Goal: Task Accomplishment & Management: Use online tool/utility

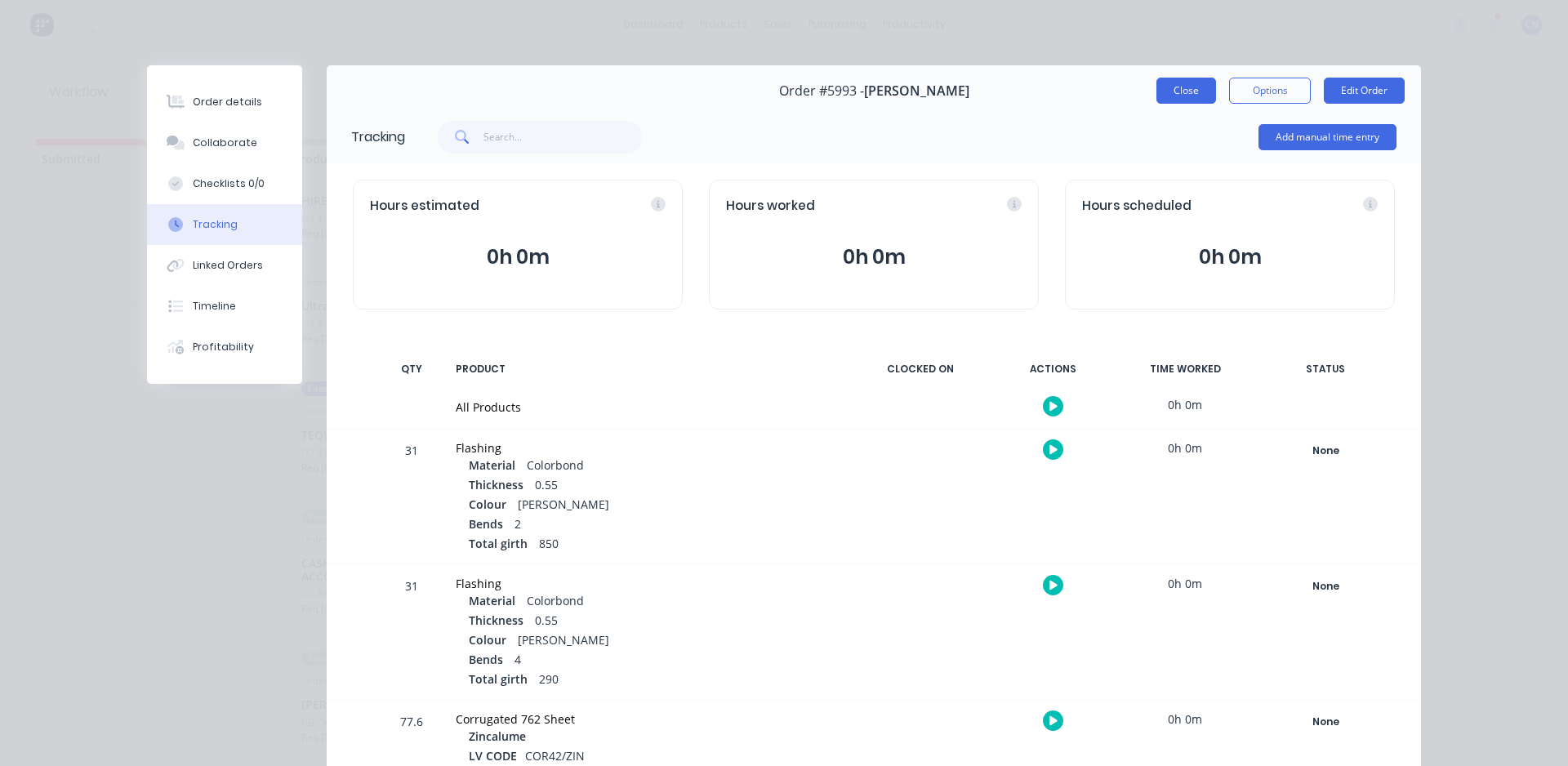
click at [1176, 95] on button "Close" at bounding box center [1186, 91] width 60 height 27
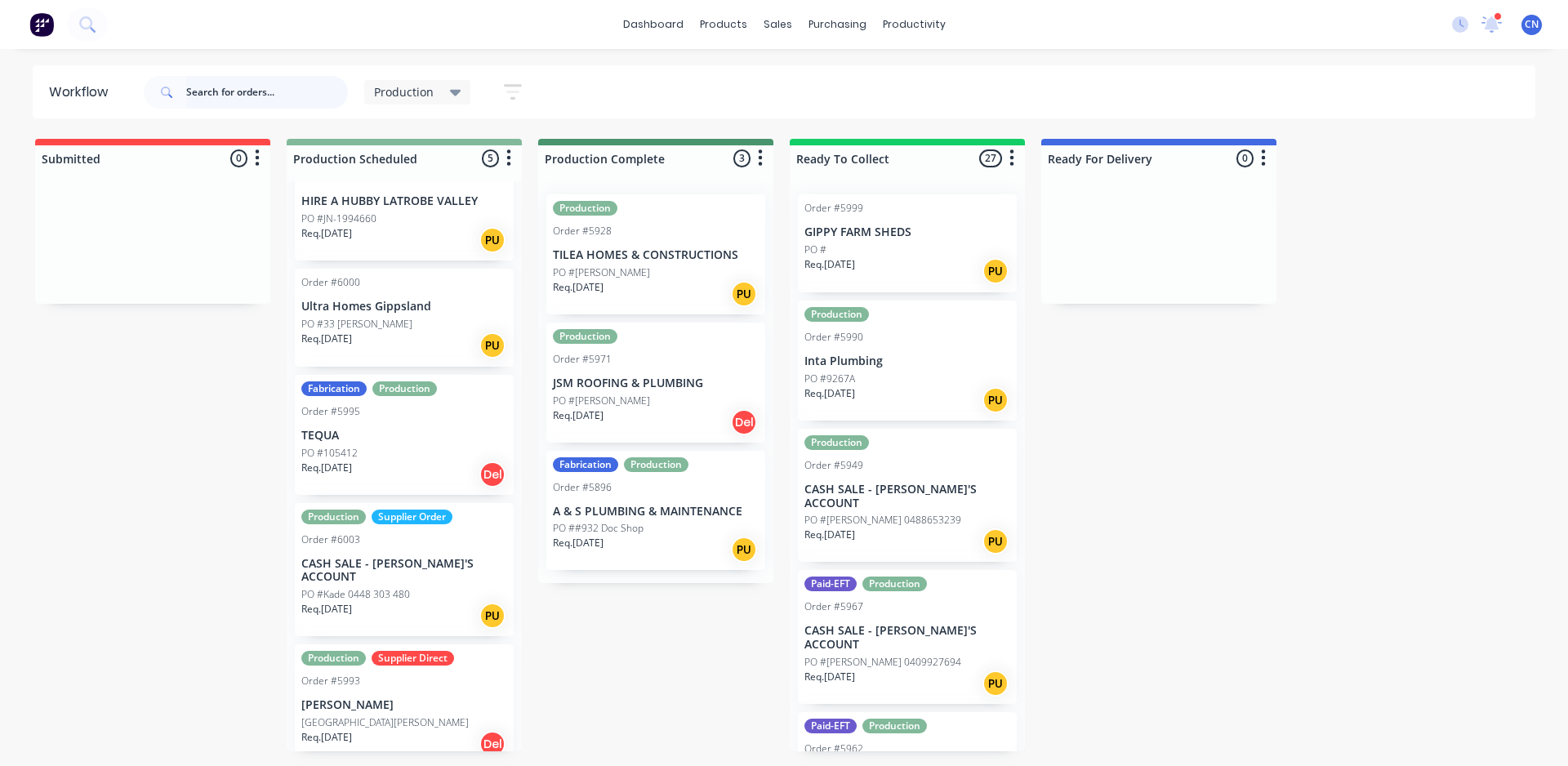
click at [241, 100] on input "text" at bounding box center [267, 92] width 161 height 32
click at [400, 311] on p "Ultra Homes Gippsland" at bounding box center [404, 307] width 206 height 14
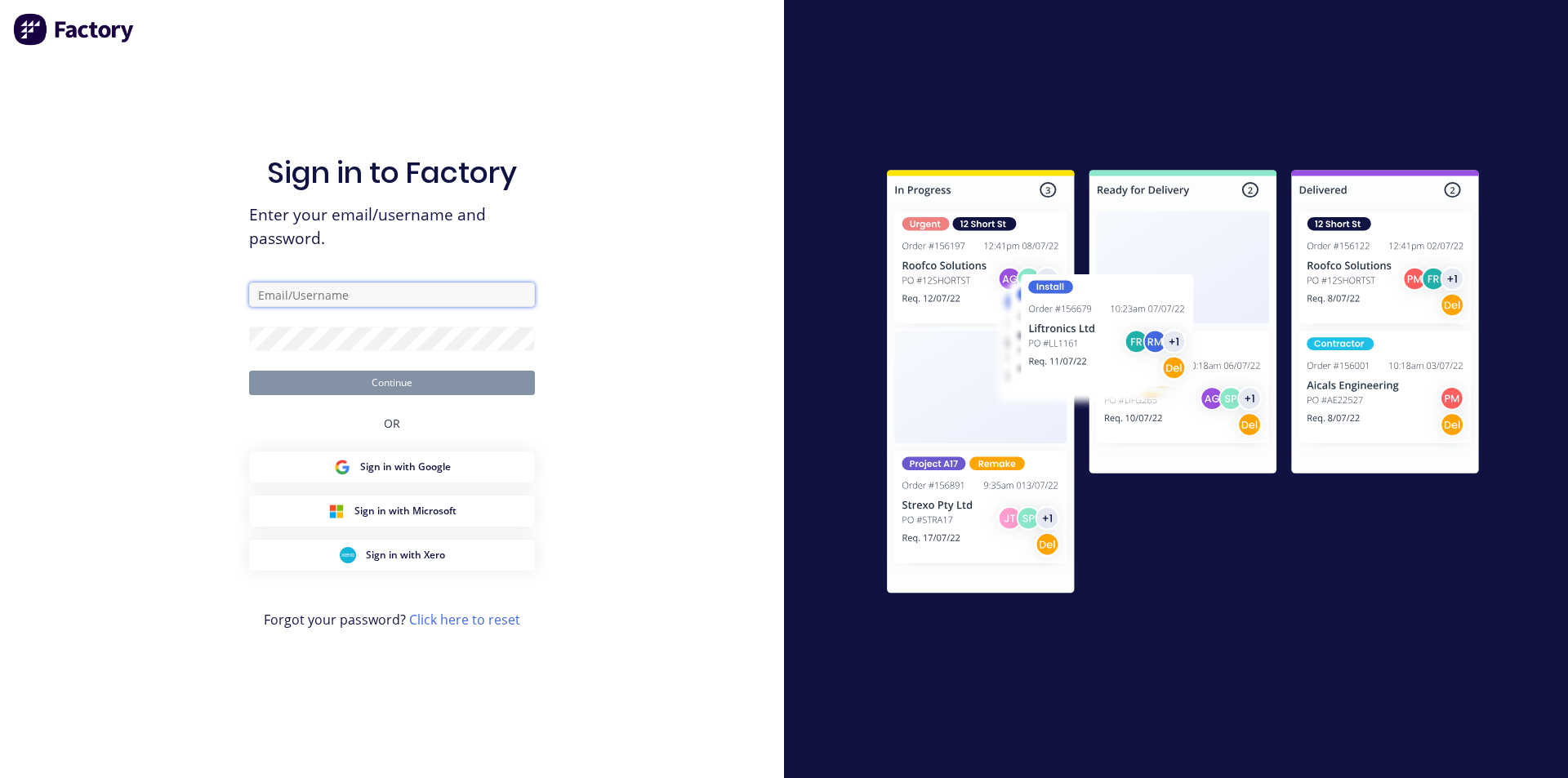
type input "[EMAIL_ADDRESS][DOMAIN_NAME]"
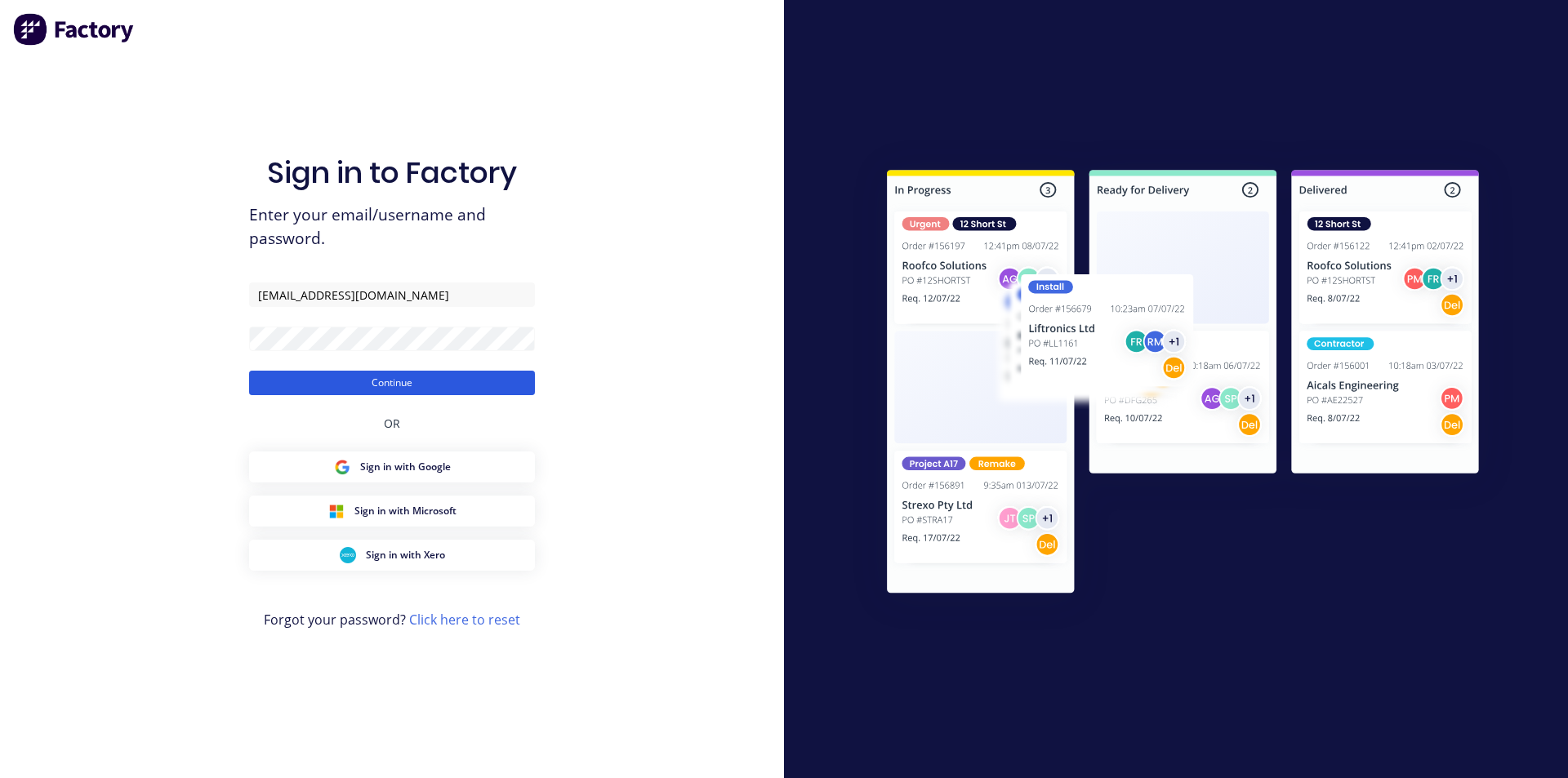
click at [394, 380] on button "Continue" at bounding box center [391, 383] width 286 height 25
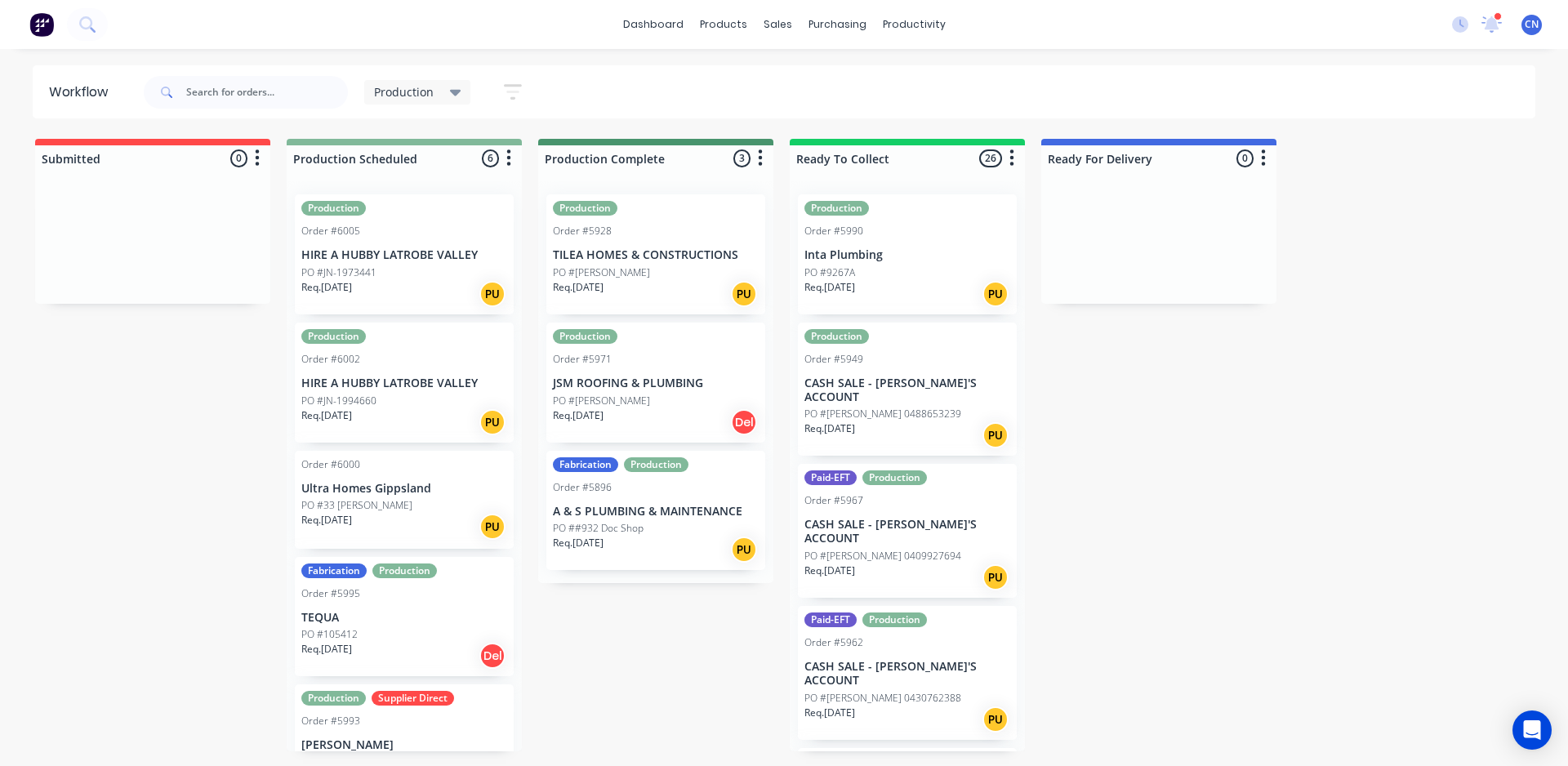
click at [1392, 192] on div "Submitted 0 Summaries Total order value Invoiced to date To be invoiced Product…" at bounding box center [1231, 444] width 2488 height 612
click at [343, 507] on p "PO #33 [PERSON_NAME]" at bounding box center [357, 505] width 111 height 14
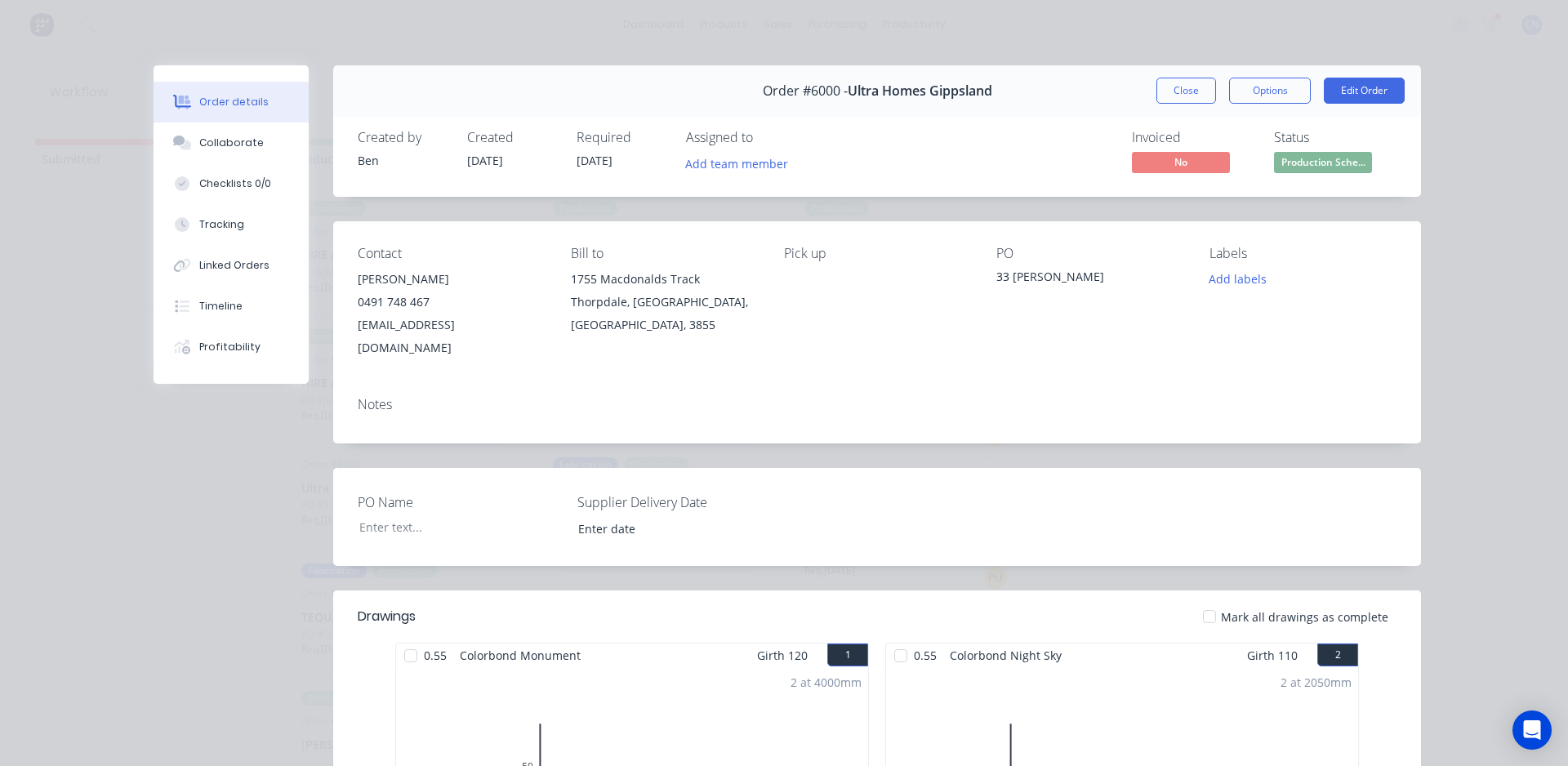
click at [403, 640] on div at bounding box center [411, 656] width 32 height 32
click at [893, 640] on div at bounding box center [901, 656] width 32 height 32
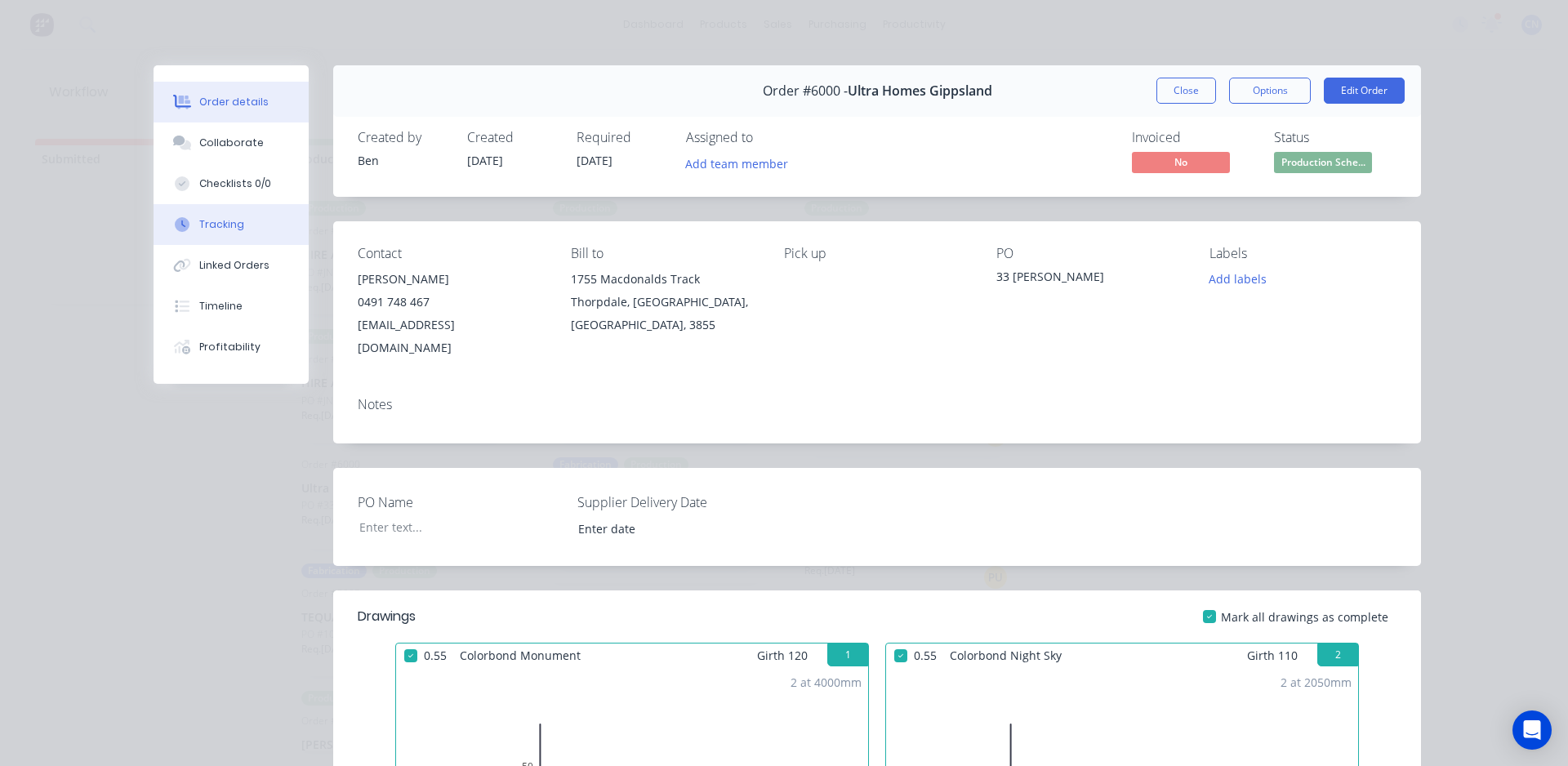
click at [214, 225] on div "Tracking" at bounding box center [221, 224] width 45 height 14
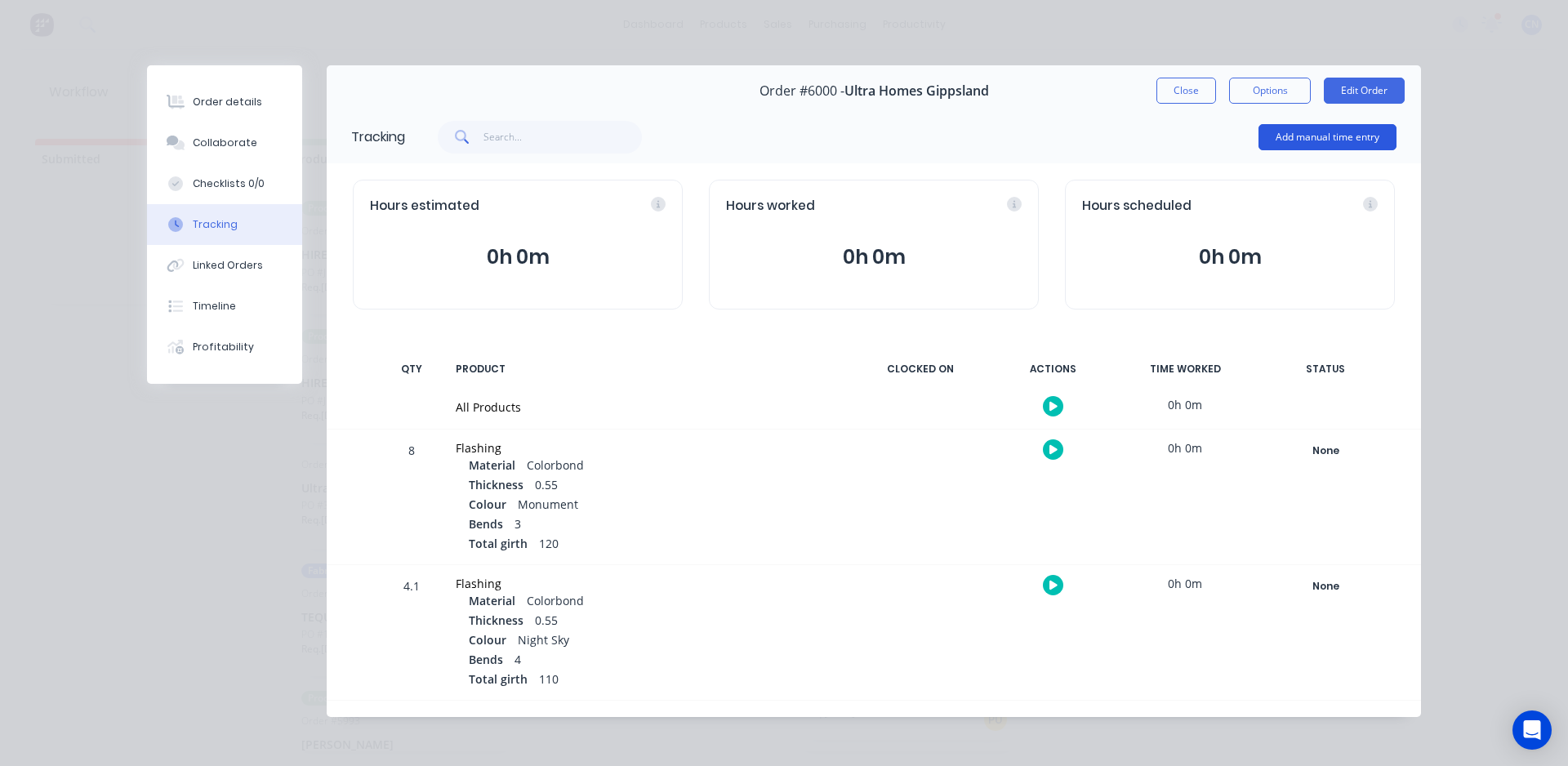
click at [1341, 134] on button "Add manual time entry" at bounding box center [1327, 138] width 138 height 27
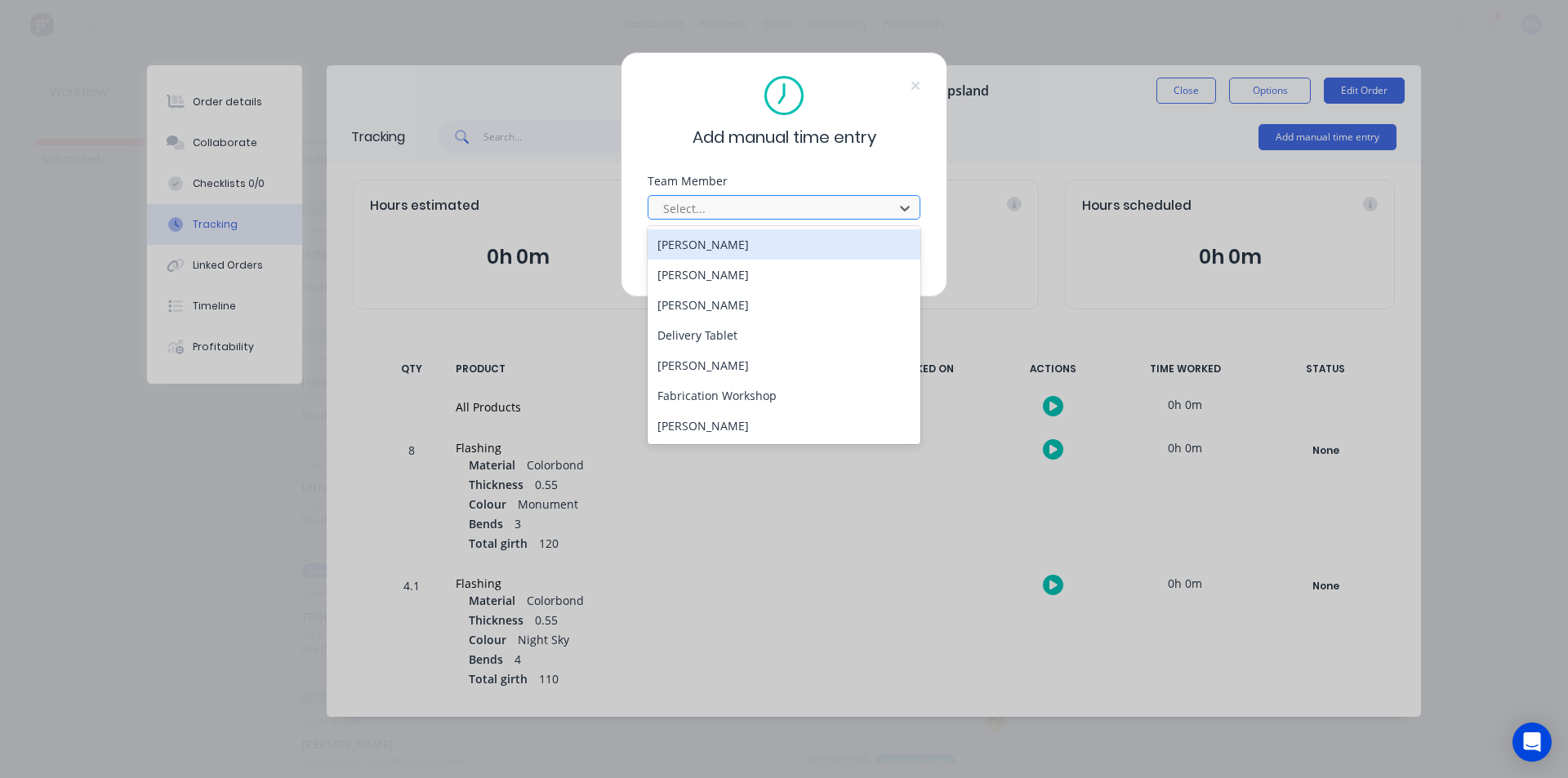
click at [756, 209] on div at bounding box center [774, 209] width 224 height 21
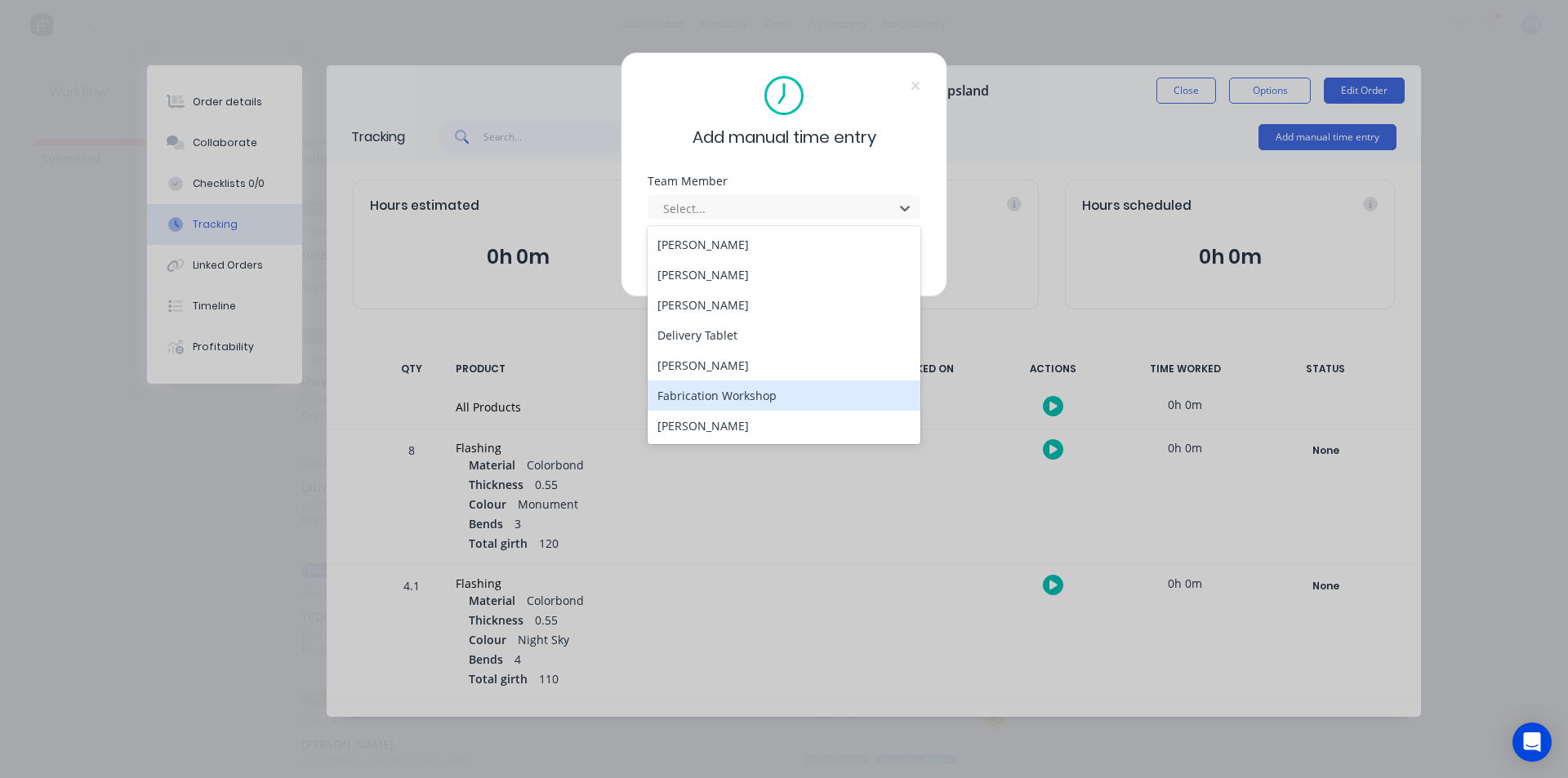
click at [736, 398] on div "Fabrication Workshop" at bounding box center [783, 396] width 272 height 30
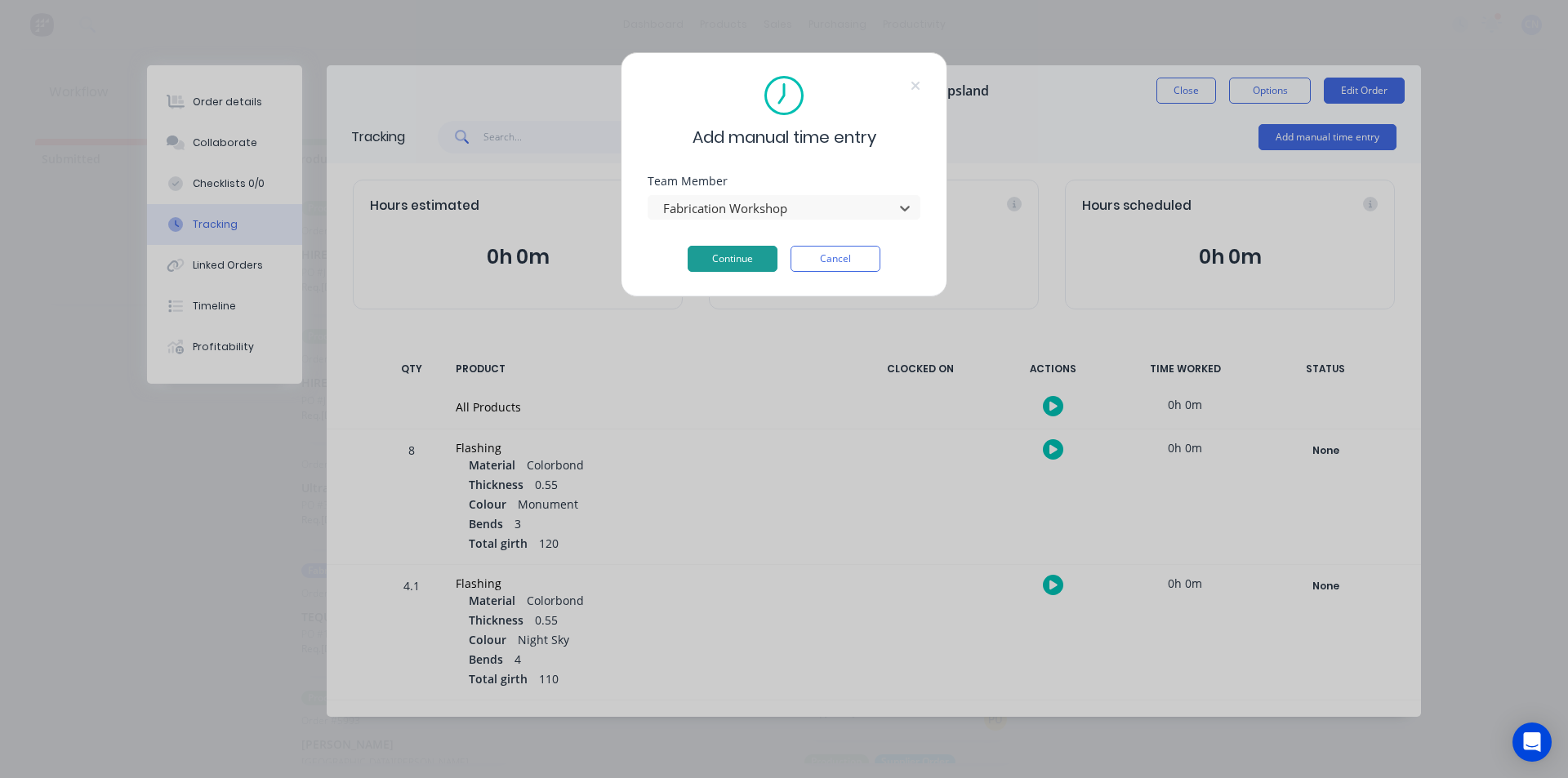
click at [737, 266] on button "Continue" at bounding box center [733, 259] width 90 height 27
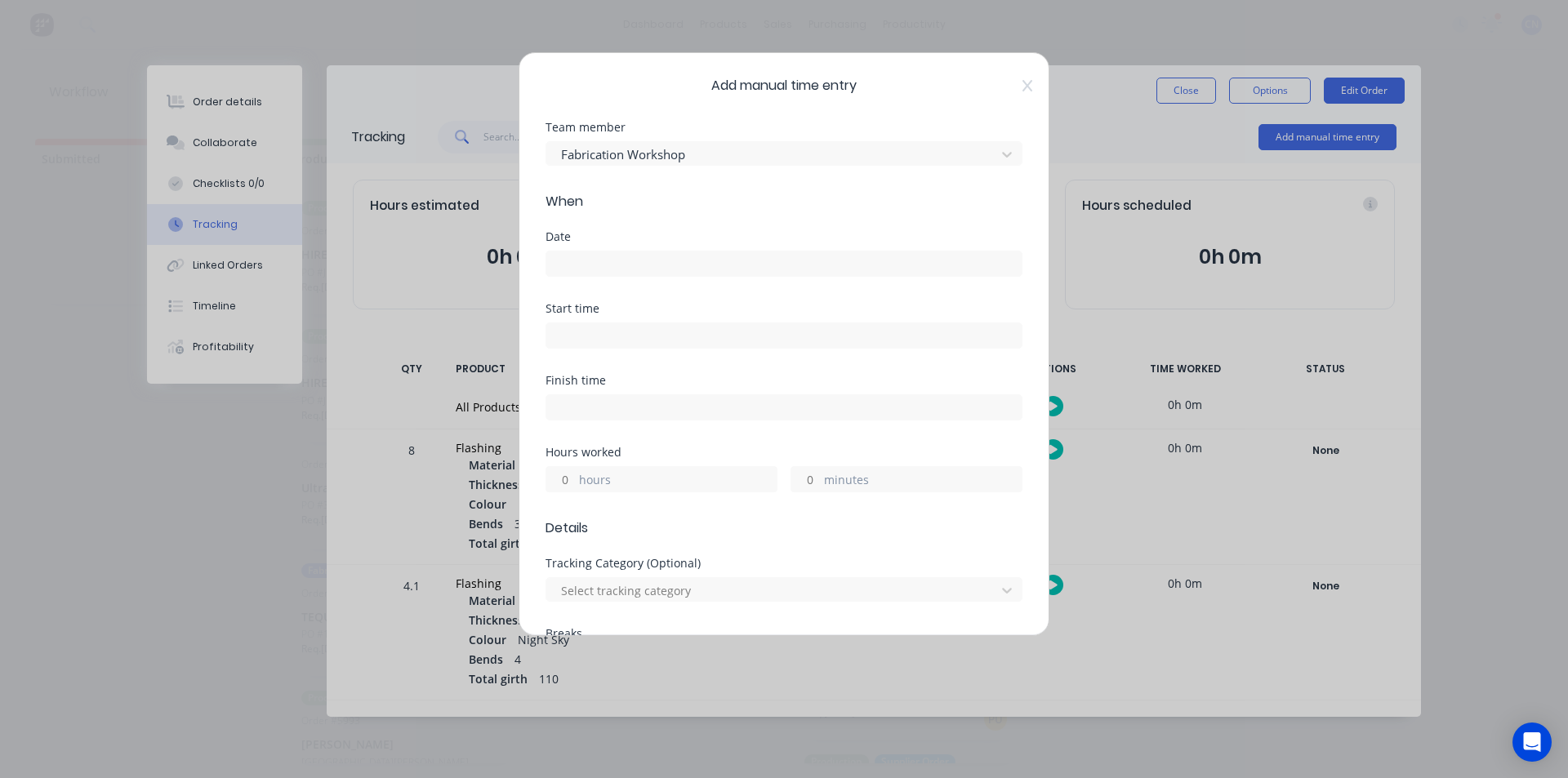
click at [598, 259] on input at bounding box center [784, 264] width 476 height 25
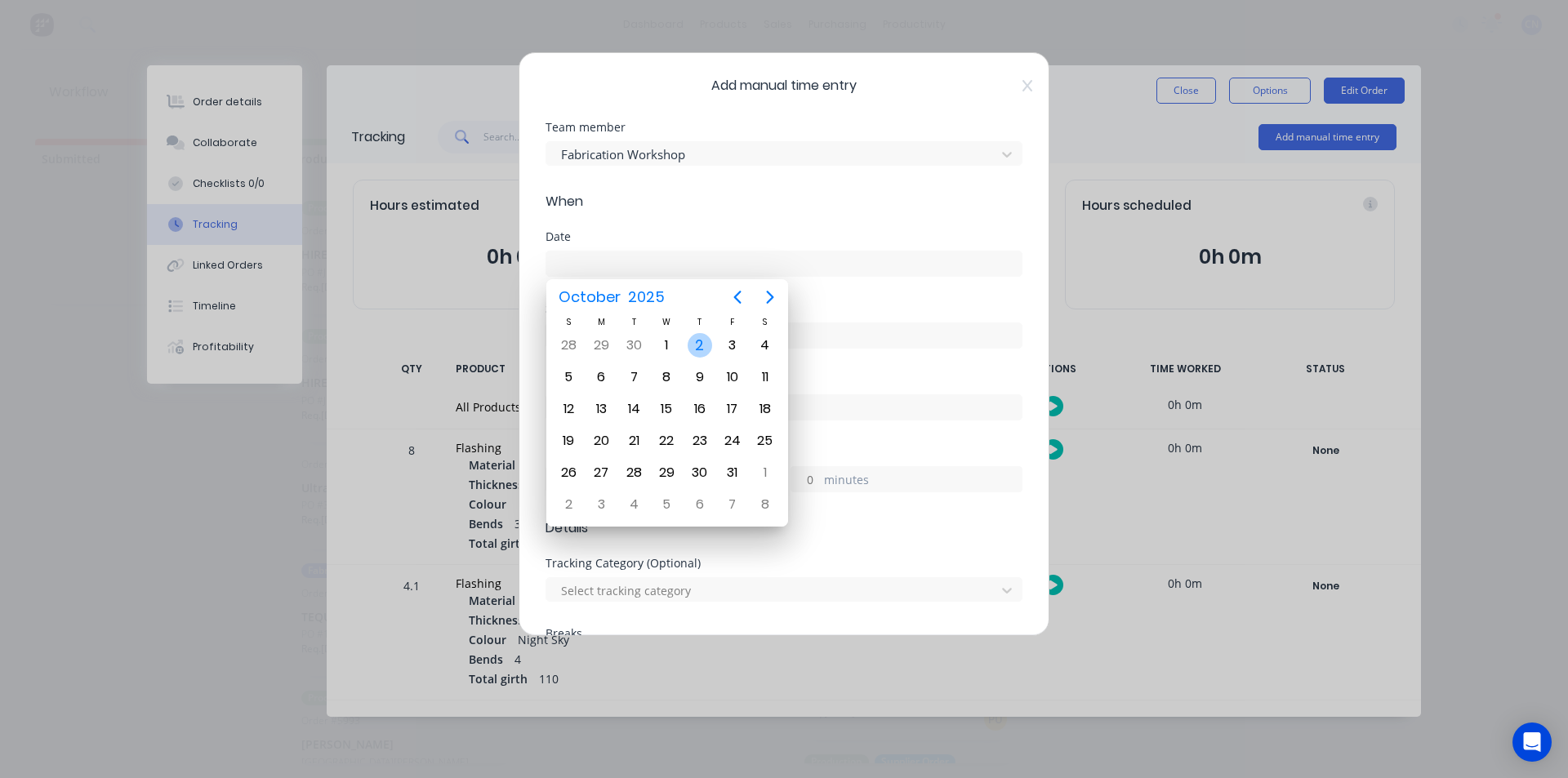
click at [699, 346] on div "2" at bounding box center [700, 345] width 25 height 25
type input "[DATE]"
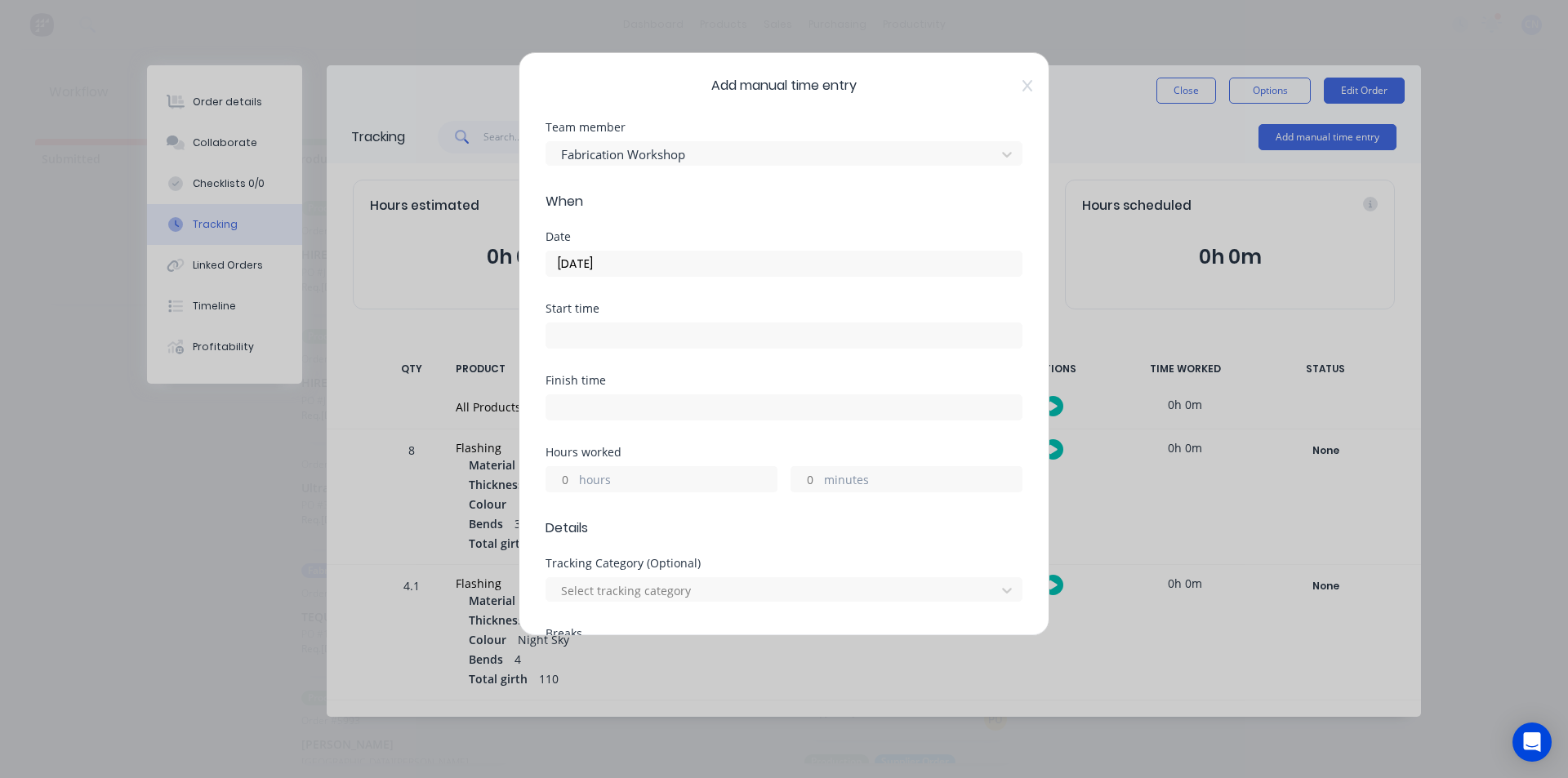
click at [593, 345] on input at bounding box center [784, 336] width 476 height 25
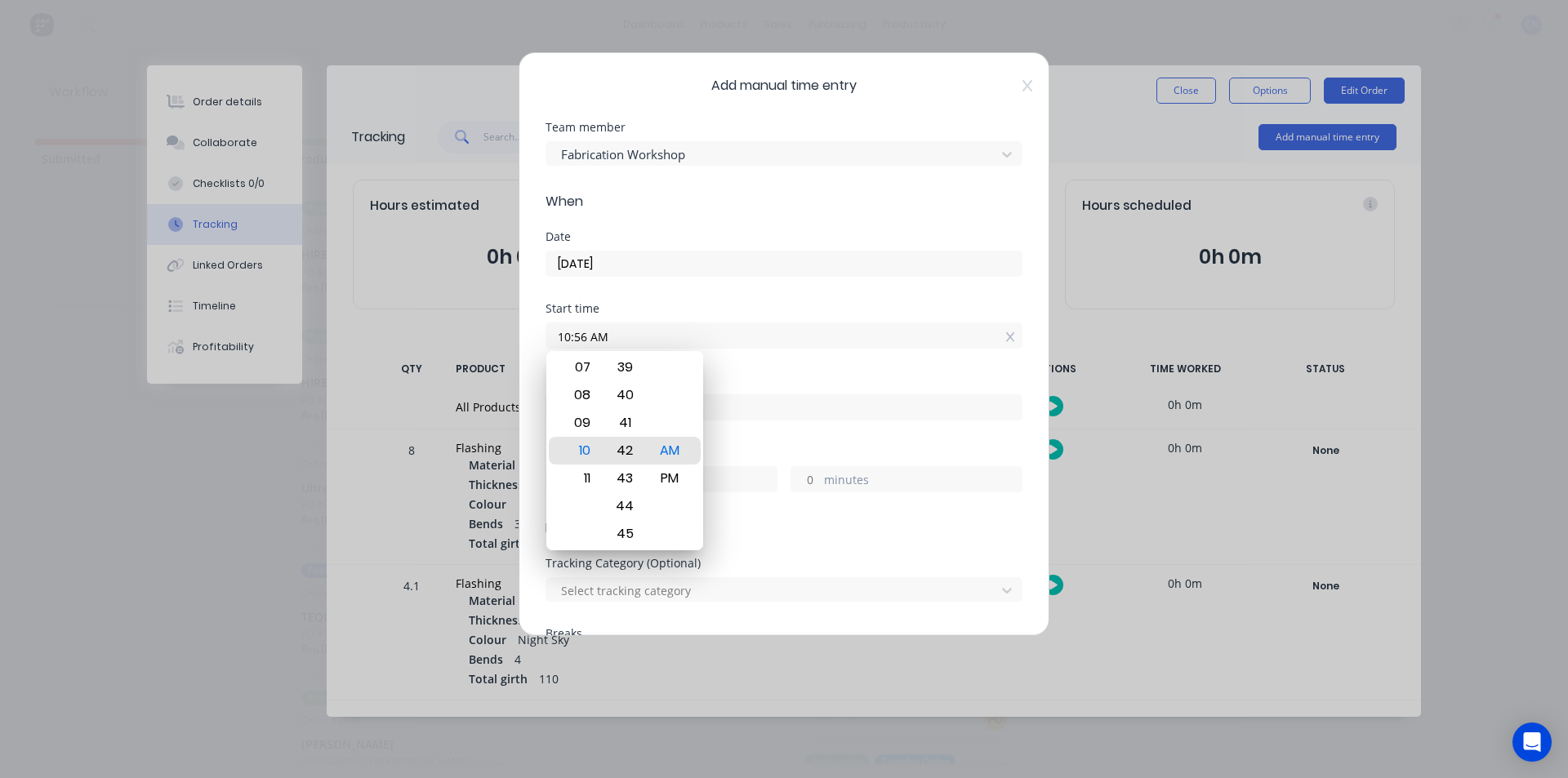
drag, startPoint x: 631, startPoint y: 421, endPoint x: 665, endPoint y: 810, distance: 390.5
click at [665, 680] on html "dashboard products sales purchasing productivity dashboard products Product Cat…" at bounding box center [784, 340] width 1568 height 680
drag, startPoint x: 631, startPoint y: 427, endPoint x: 663, endPoint y: 624, distance: 199.6
click at [663, 624] on body "dashboard products sales purchasing productivity dashboard products Product Cat…" at bounding box center [784, 340] width 1568 height 680
type input "10:35 AM"
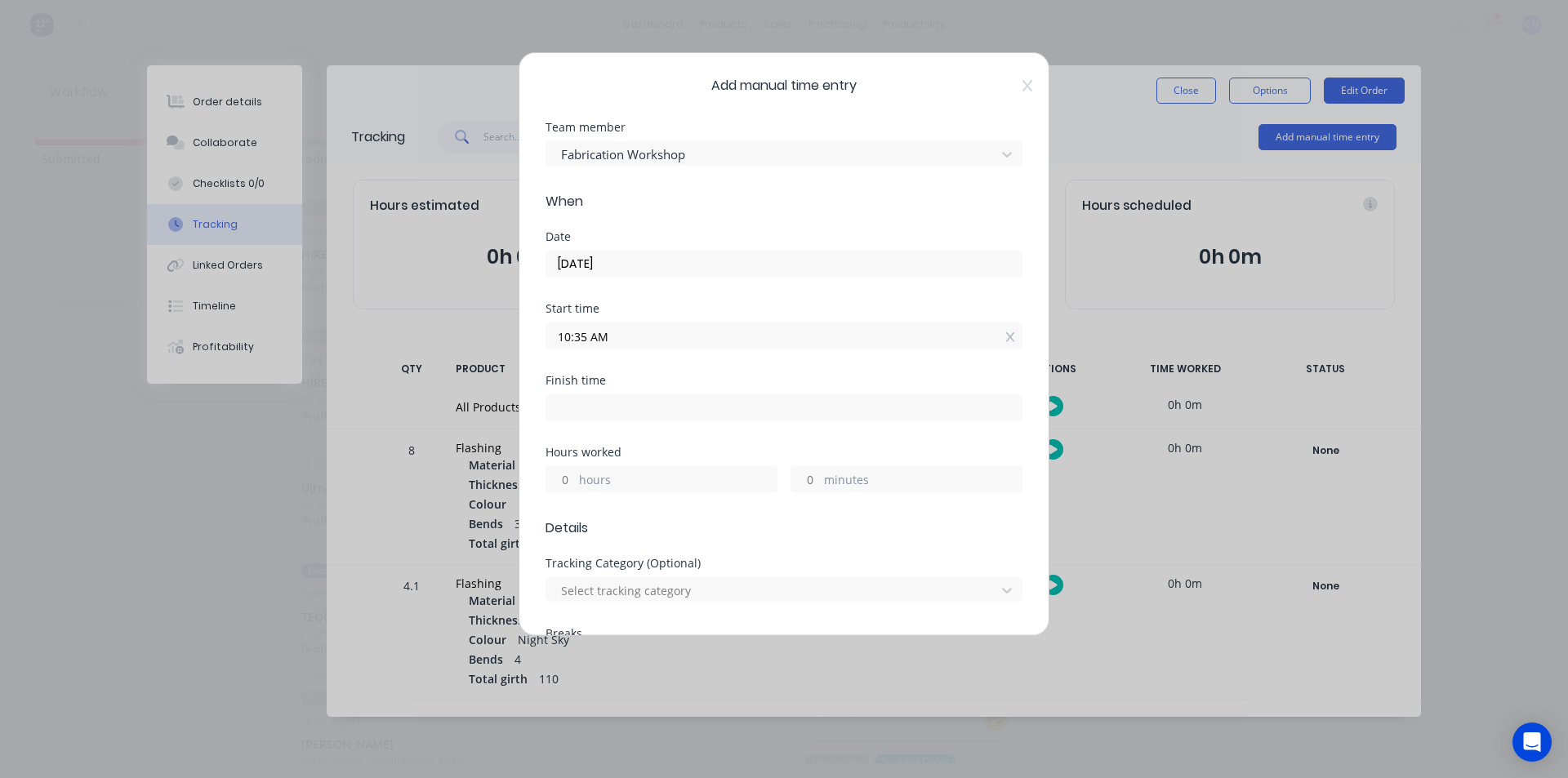
click at [807, 333] on input "10:35 AM" at bounding box center [784, 336] width 476 height 25
click at [647, 412] on input at bounding box center [784, 408] width 476 height 25
type input "10:56 AM"
type input "0"
type input "21"
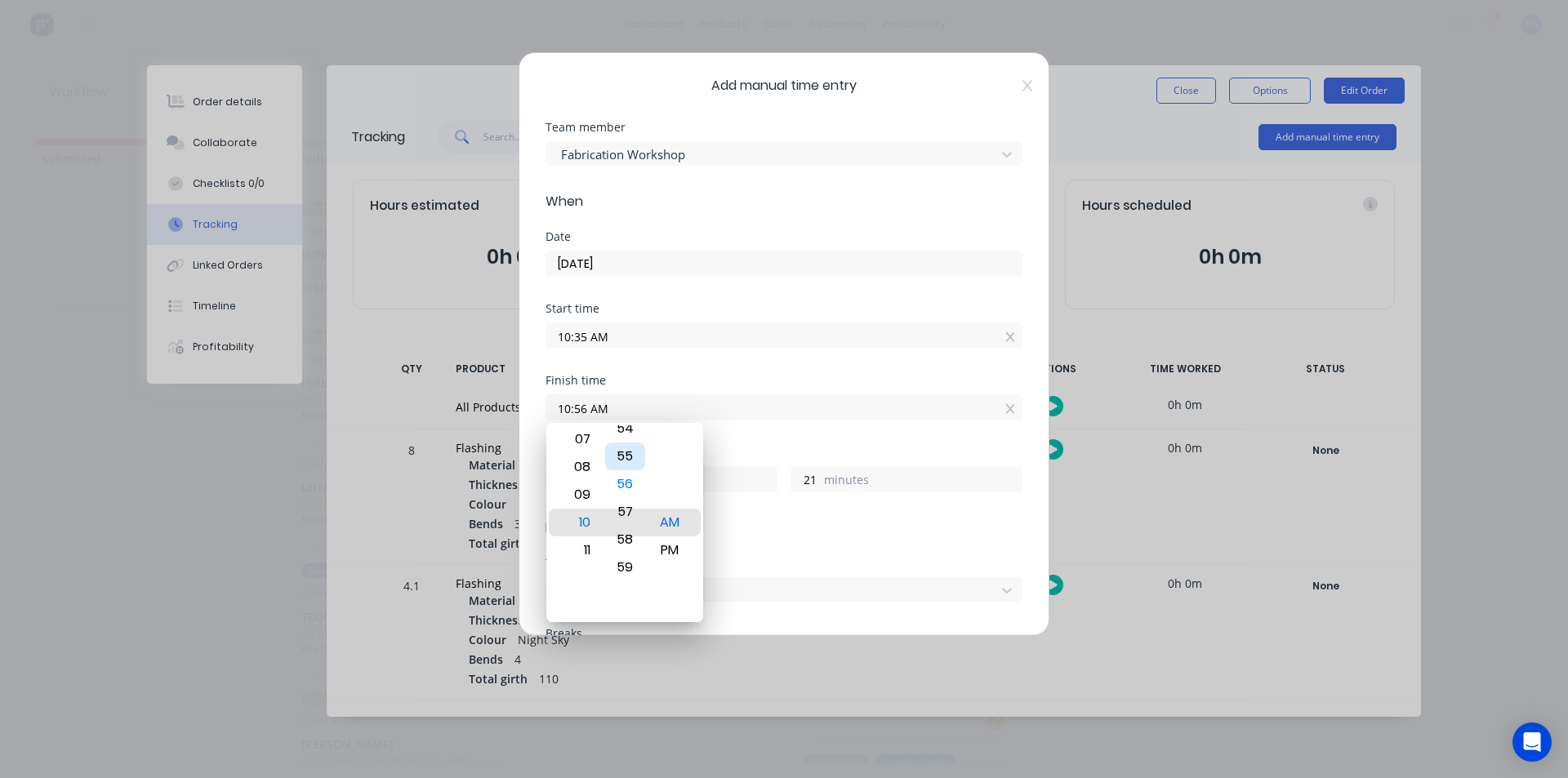
drag, startPoint x: 629, startPoint y: 500, endPoint x: 628, endPoint y: 461, distance: 39.0
click at [628, 461] on div "55" at bounding box center [625, 455] width 40 height 28
type input "10:57 AM"
type input "22"
drag, startPoint x: 576, startPoint y: 509, endPoint x: 589, endPoint y: 461, distance: 49.7
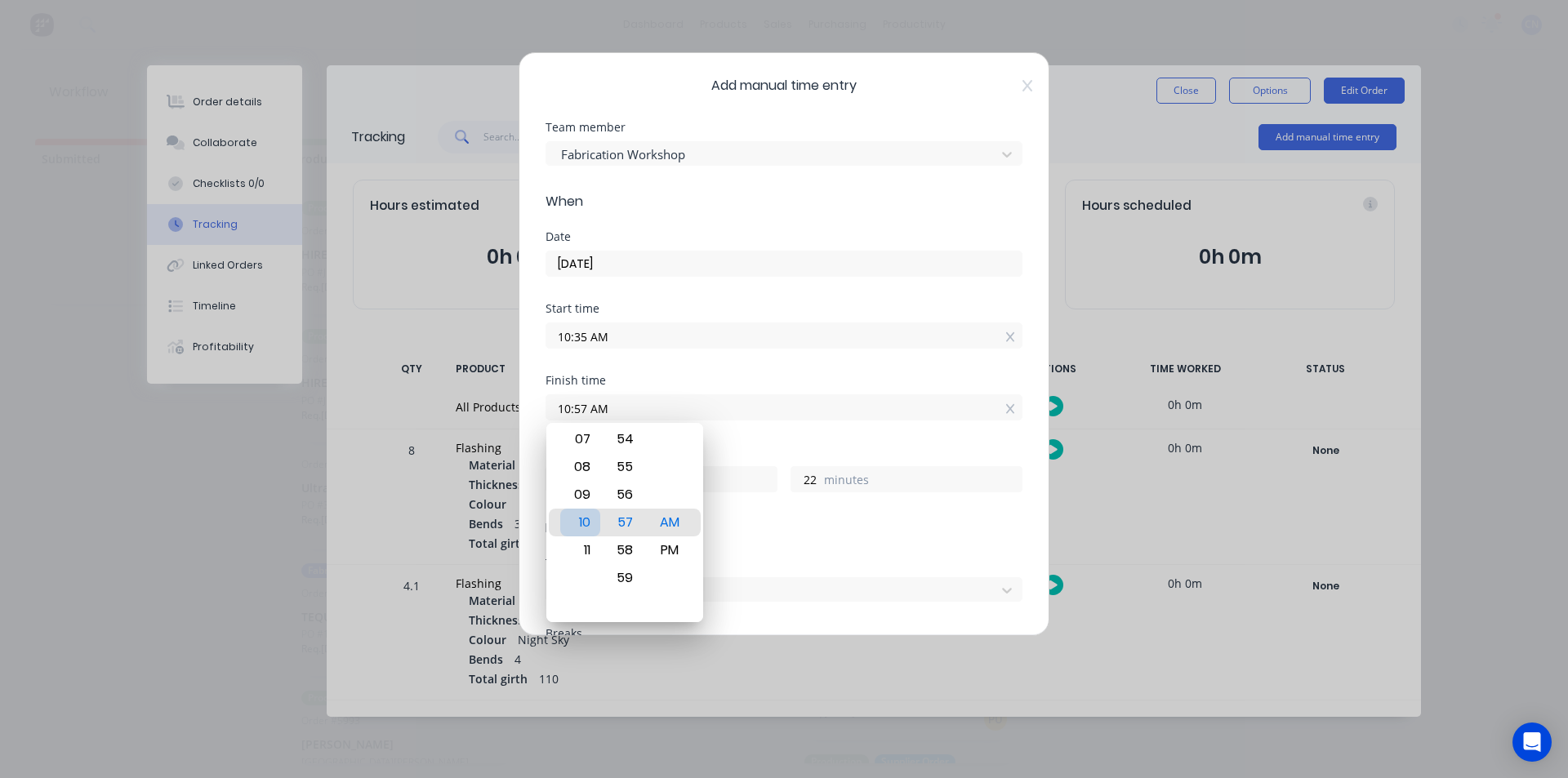
click at [583, 509] on div "10" at bounding box center [580, 522] width 40 height 28
type input "11:57 AM"
type input "1"
drag, startPoint x: 618, startPoint y: 501, endPoint x: 779, endPoint y: 810, distance: 348.4
click at [779, 680] on html "dashboard products sales purchasing productivity dashboard products Product Cat…" at bounding box center [784, 340] width 1568 height 680
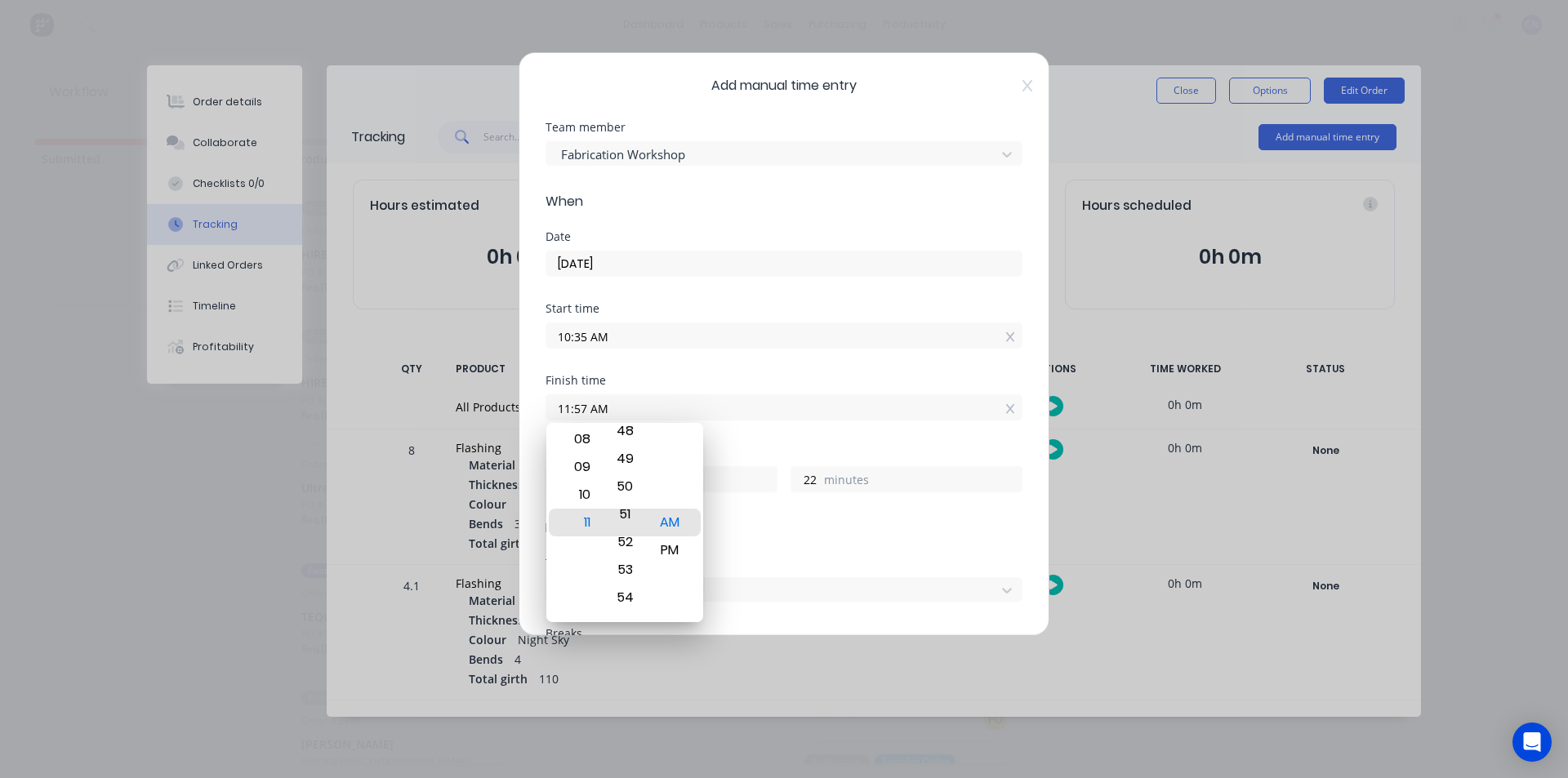
type input "11:46 AM"
type input "11"
drag, startPoint x: 624, startPoint y: 447, endPoint x: 526, endPoint y: 810, distance: 376.0
click at [526, 680] on html "dashboard products sales purchasing productivity dashboard products Product Cat…" at bounding box center [784, 340] width 1568 height 680
type input "11:33 AM"
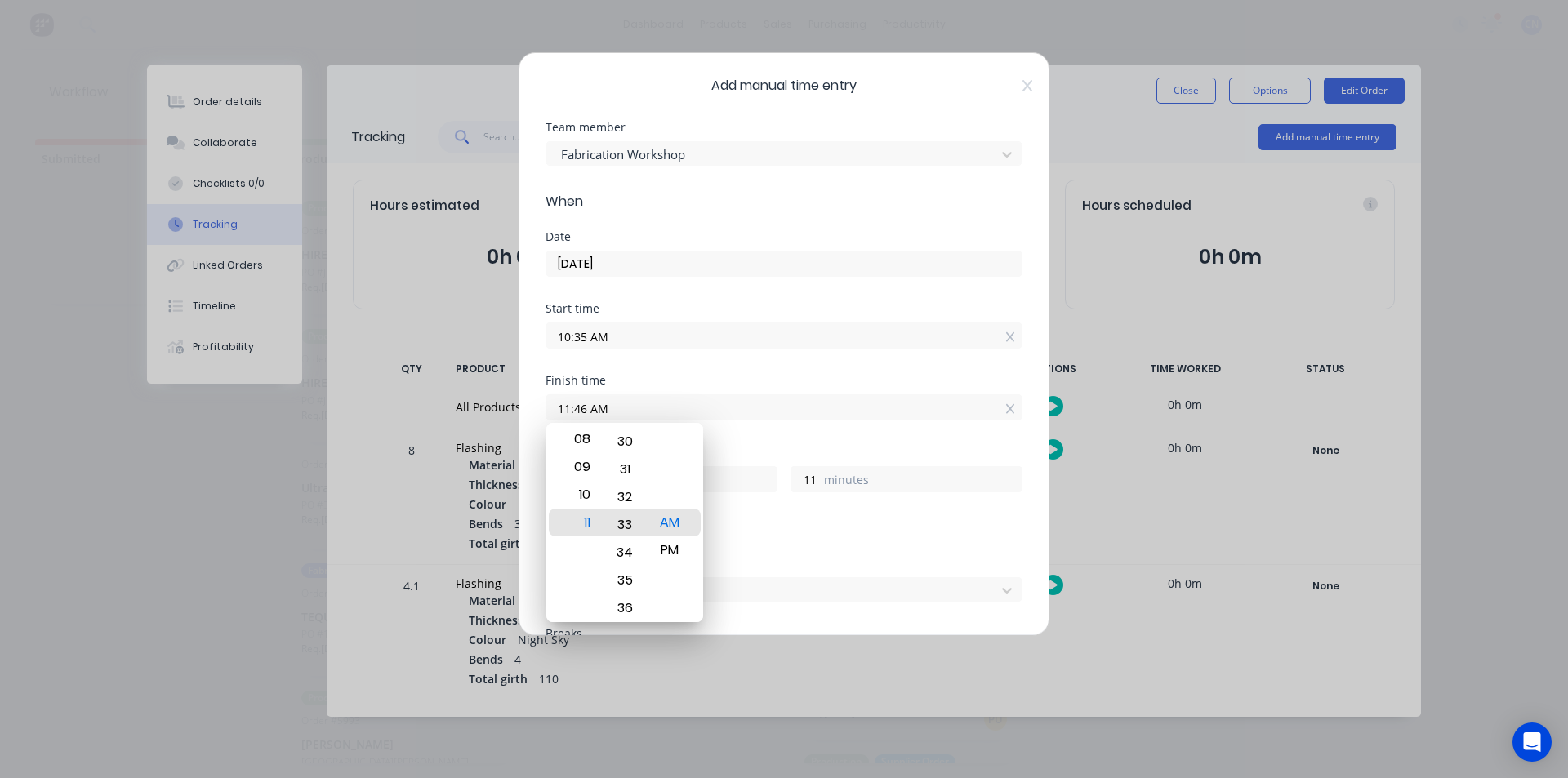
type input "0"
type input "58"
drag, startPoint x: 625, startPoint y: 454, endPoint x: 626, endPoint y: 740, distance: 286.0
click at [619, 680] on body "dashboard products sales purchasing productivity dashboard products Product Cat…" at bounding box center [784, 340] width 1568 height 680
type input "11:23 AM"
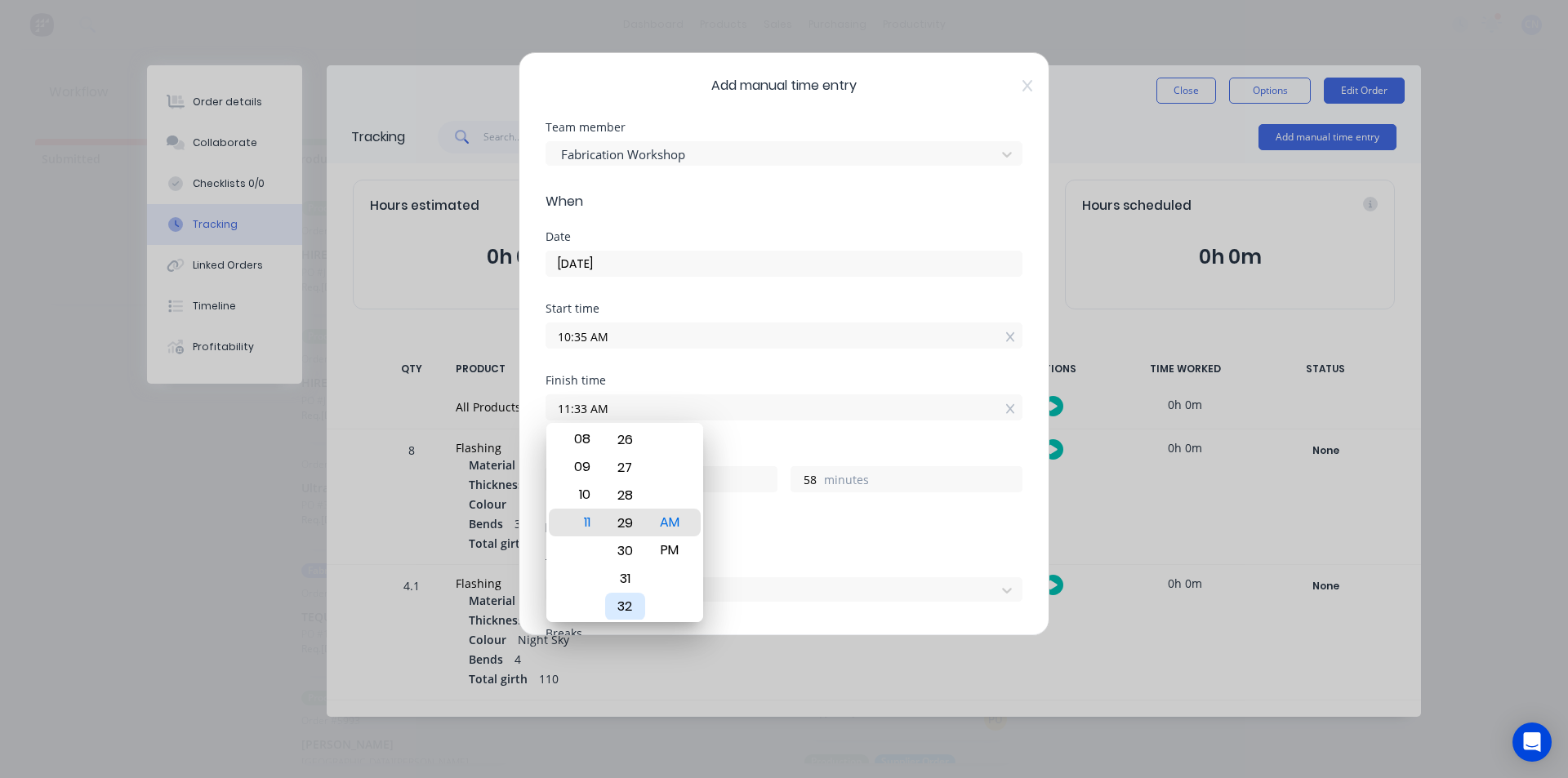
type input "48"
drag, startPoint x: 631, startPoint y: 484, endPoint x: 652, endPoint y: 764, distance: 280.8
click at [651, 680] on body "dashboard products sales purchasing productivity dashboard products Product Cat…" at bounding box center [784, 340] width 1568 height 680
type input "11:10 AM"
type input "35"
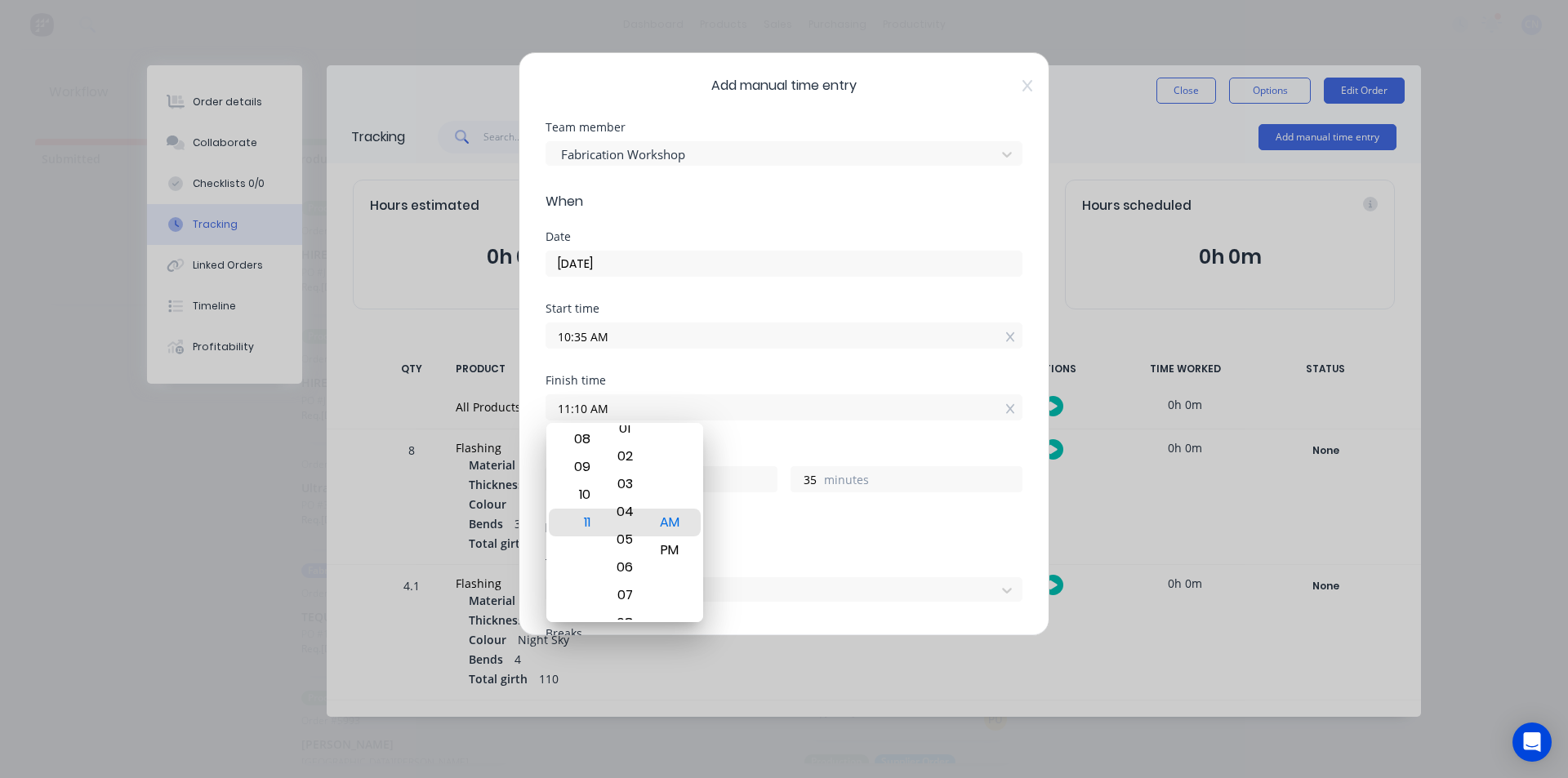
drag, startPoint x: 617, startPoint y: 546, endPoint x: 600, endPoint y: 702, distance: 156.9
click at [599, 680] on body "dashboard products sales purchasing productivity dashboard products Product Cat…" at bounding box center [784, 340] width 1568 height 680
type input "11:04 AM"
type input "29"
click at [791, 431] on div "Finish time 11:04 AM" at bounding box center [784, 411] width 477 height 72
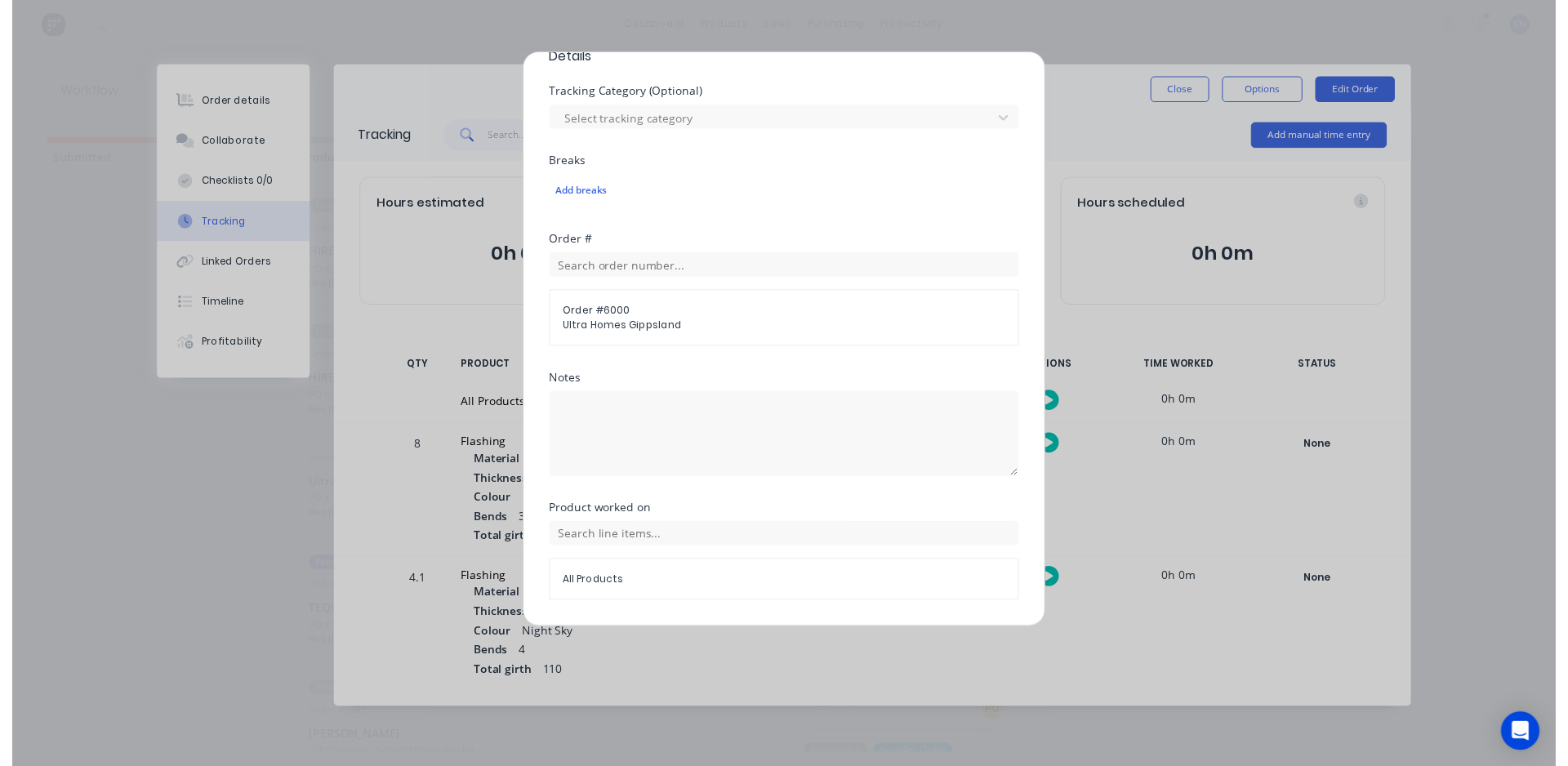
scroll to position [520, 0]
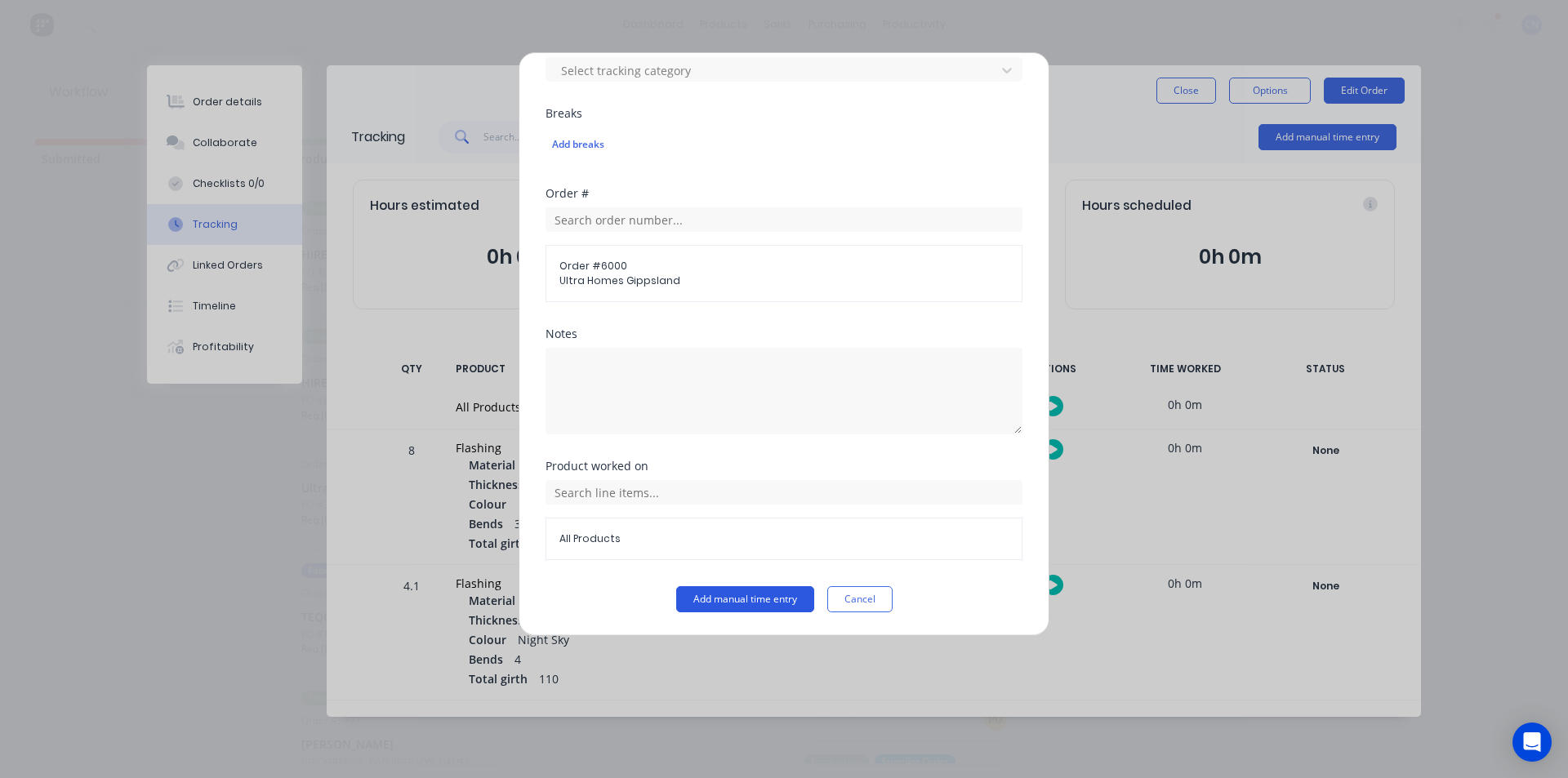
click at [775, 589] on button "Add manual time entry" at bounding box center [745, 600] width 138 height 27
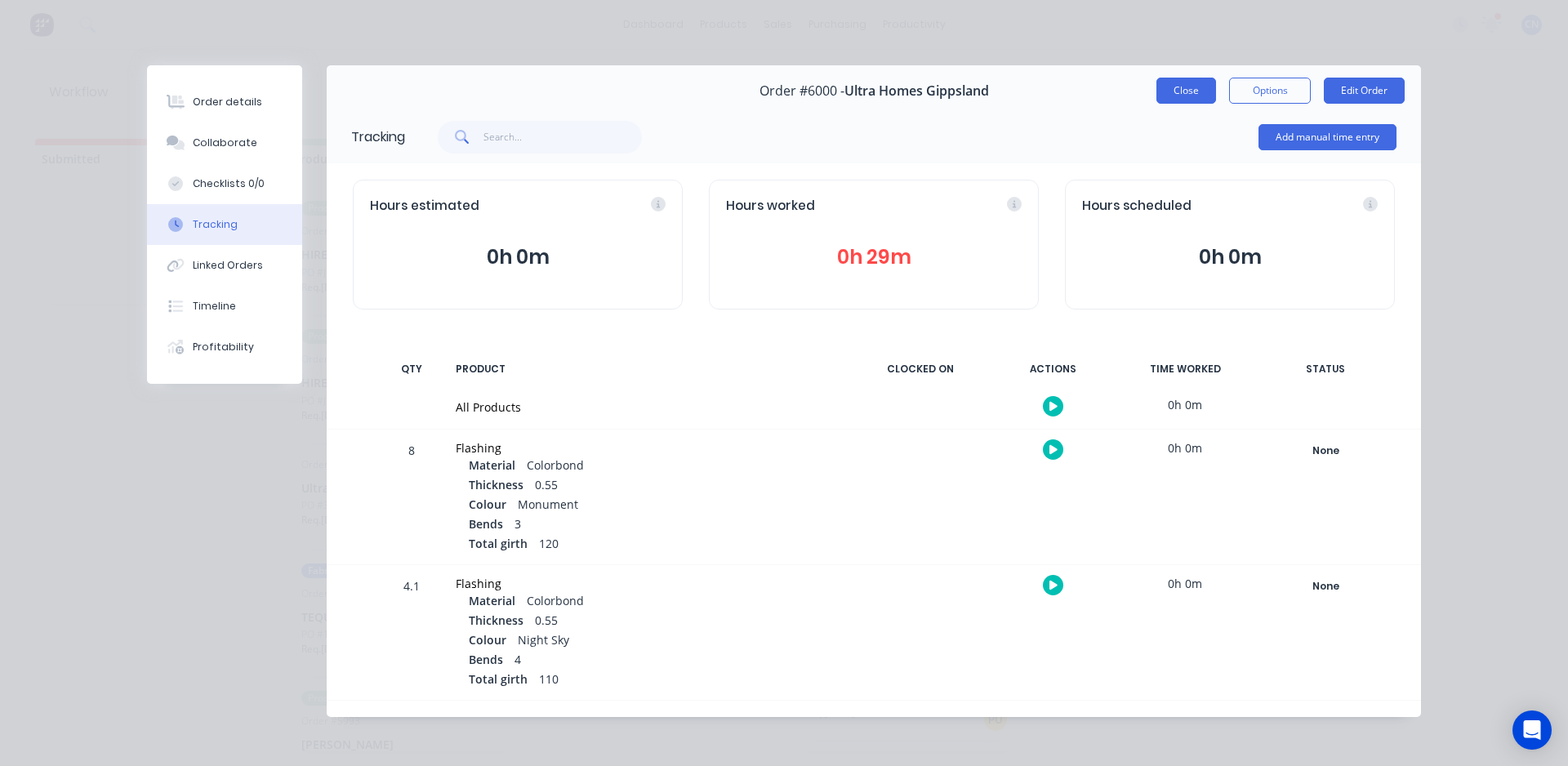
click at [1195, 85] on button "Close" at bounding box center [1186, 91] width 60 height 27
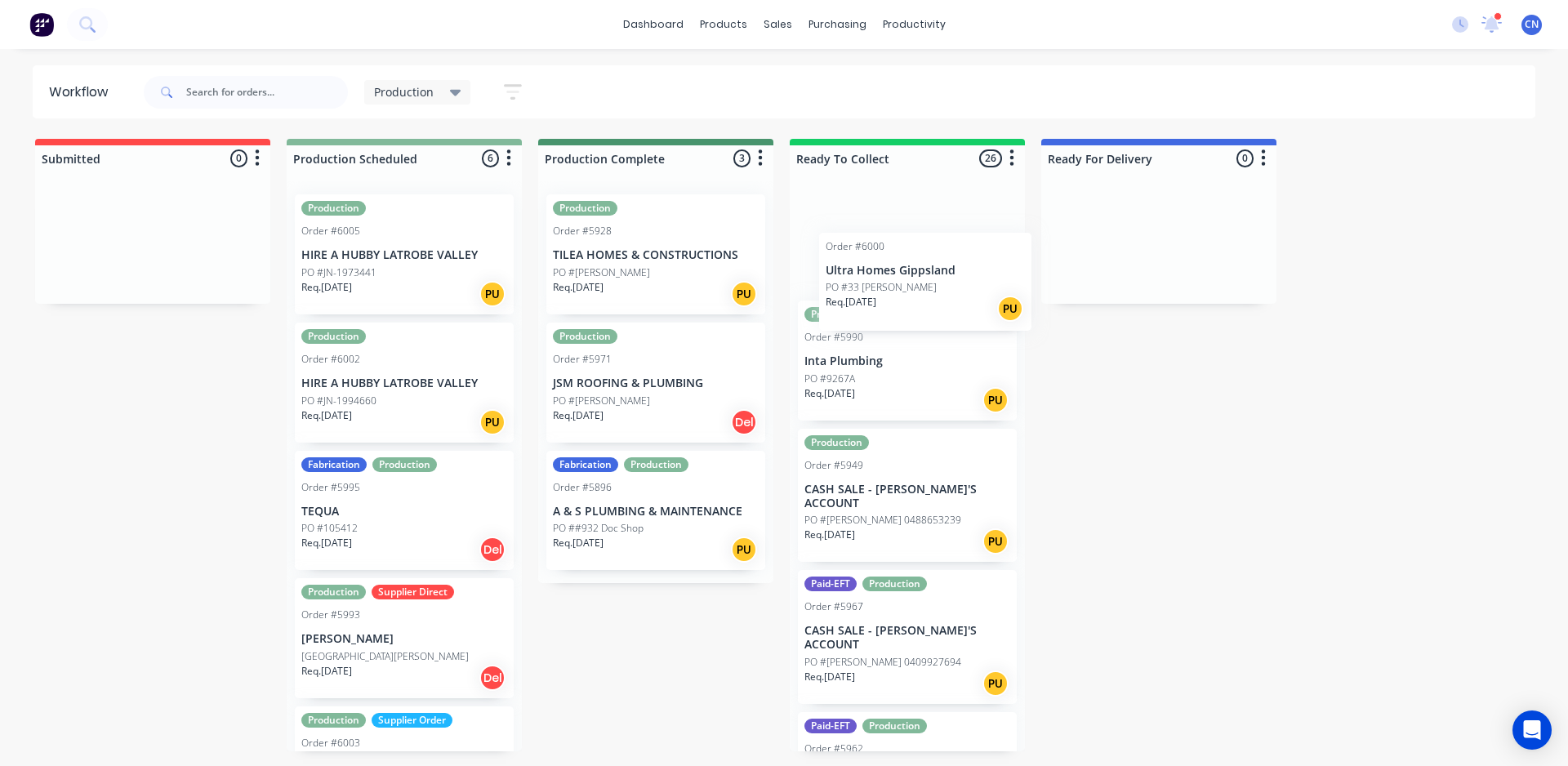
drag, startPoint x: 425, startPoint y: 502, endPoint x: 927, endPoint y: 262, distance: 556.4
click at [927, 262] on div "Submitted 0 Summaries Total order value Invoiced to date To be invoiced Product…" at bounding box center [1231, 444] width 2488 height 612
click at [387, 624] on div "Production Supplier Direct Order #5993 [PERSON_NAME] [GEOGRAPHIC_DATA][PERSON_N…" at bounding box center [404, 638] width 219 height 121
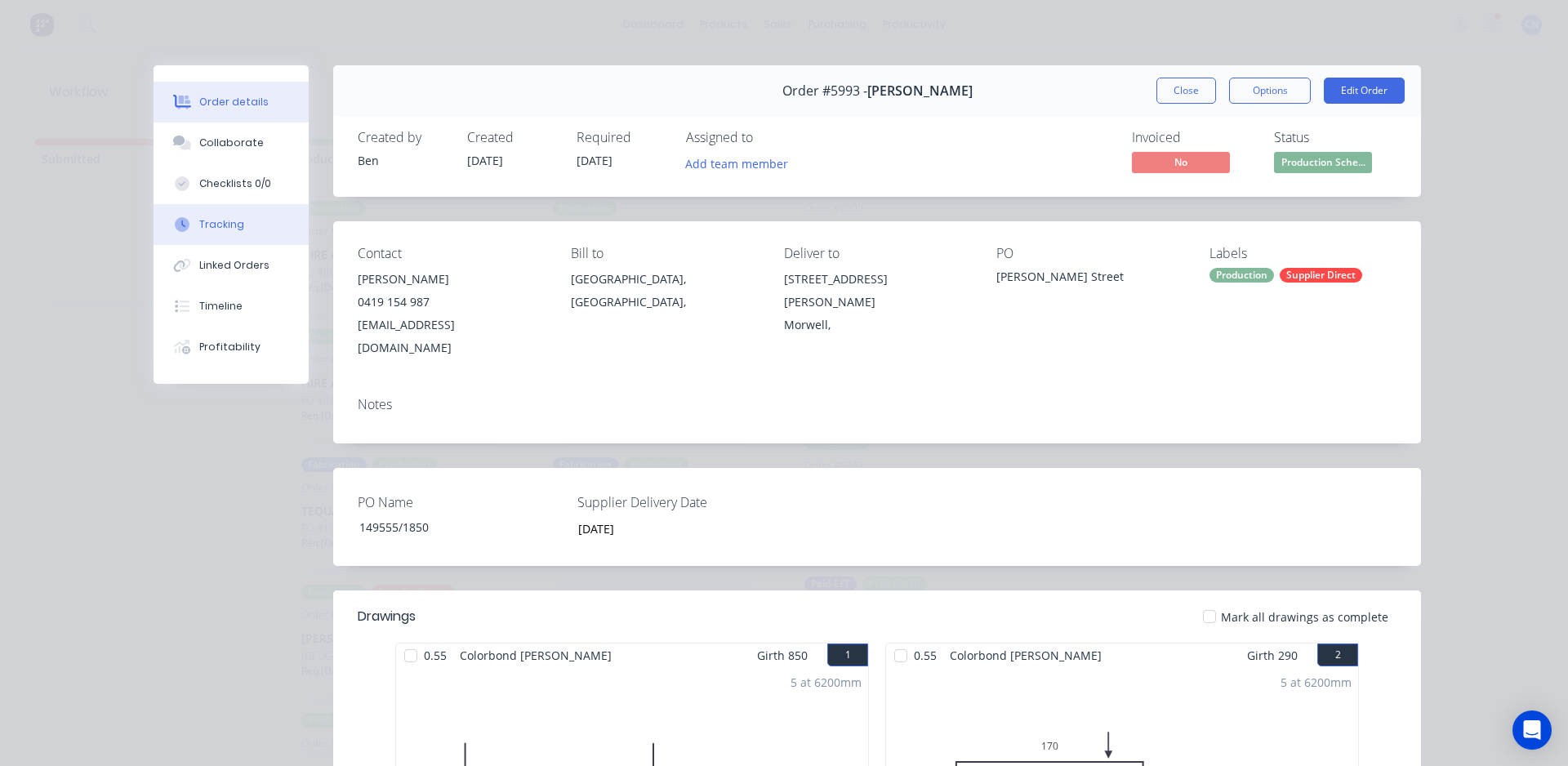
click at [228, 224] on div "Tracking" at bounding box center [221, 224] width 45 height 14
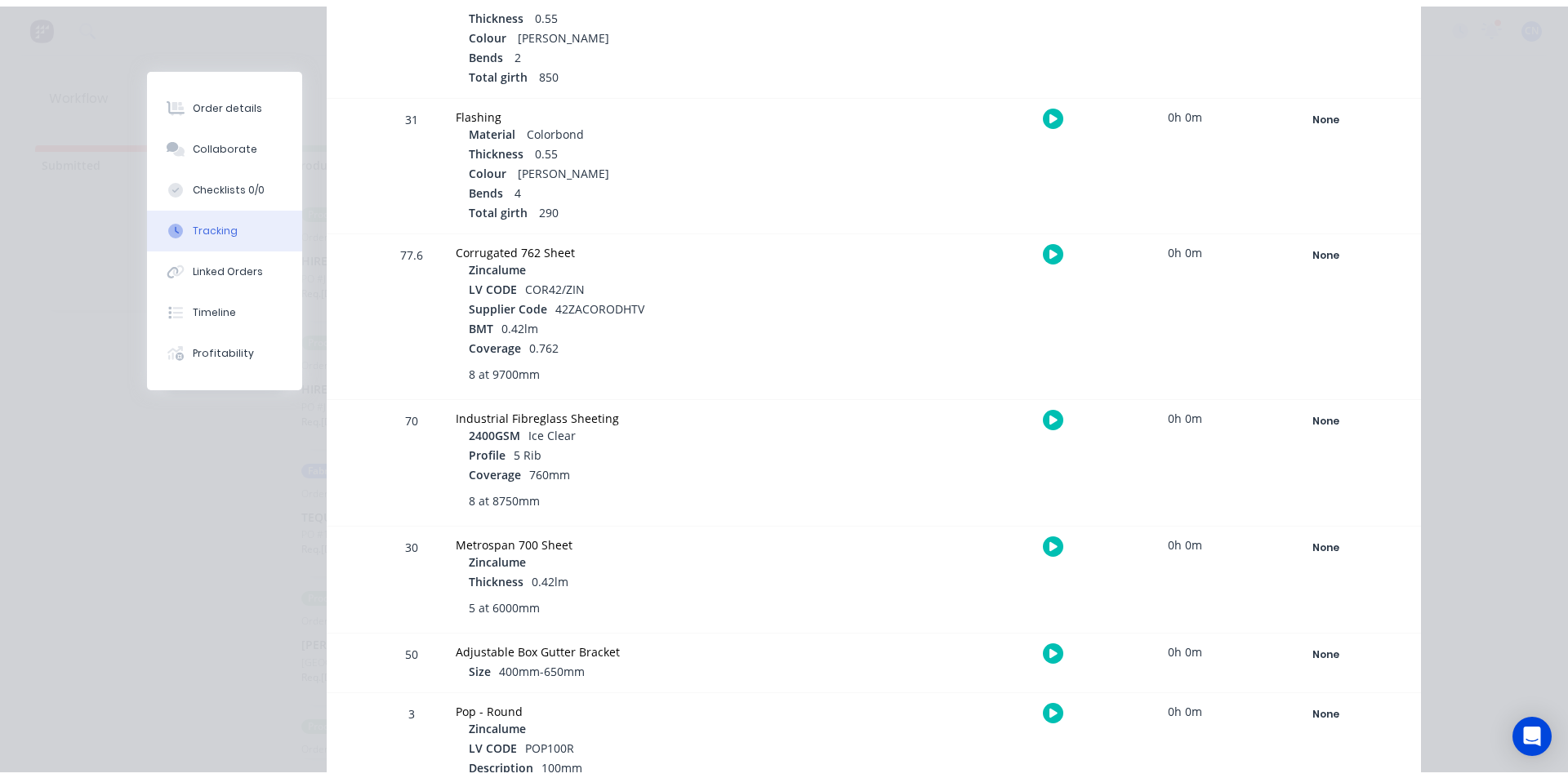
scroll to position [635, 0]
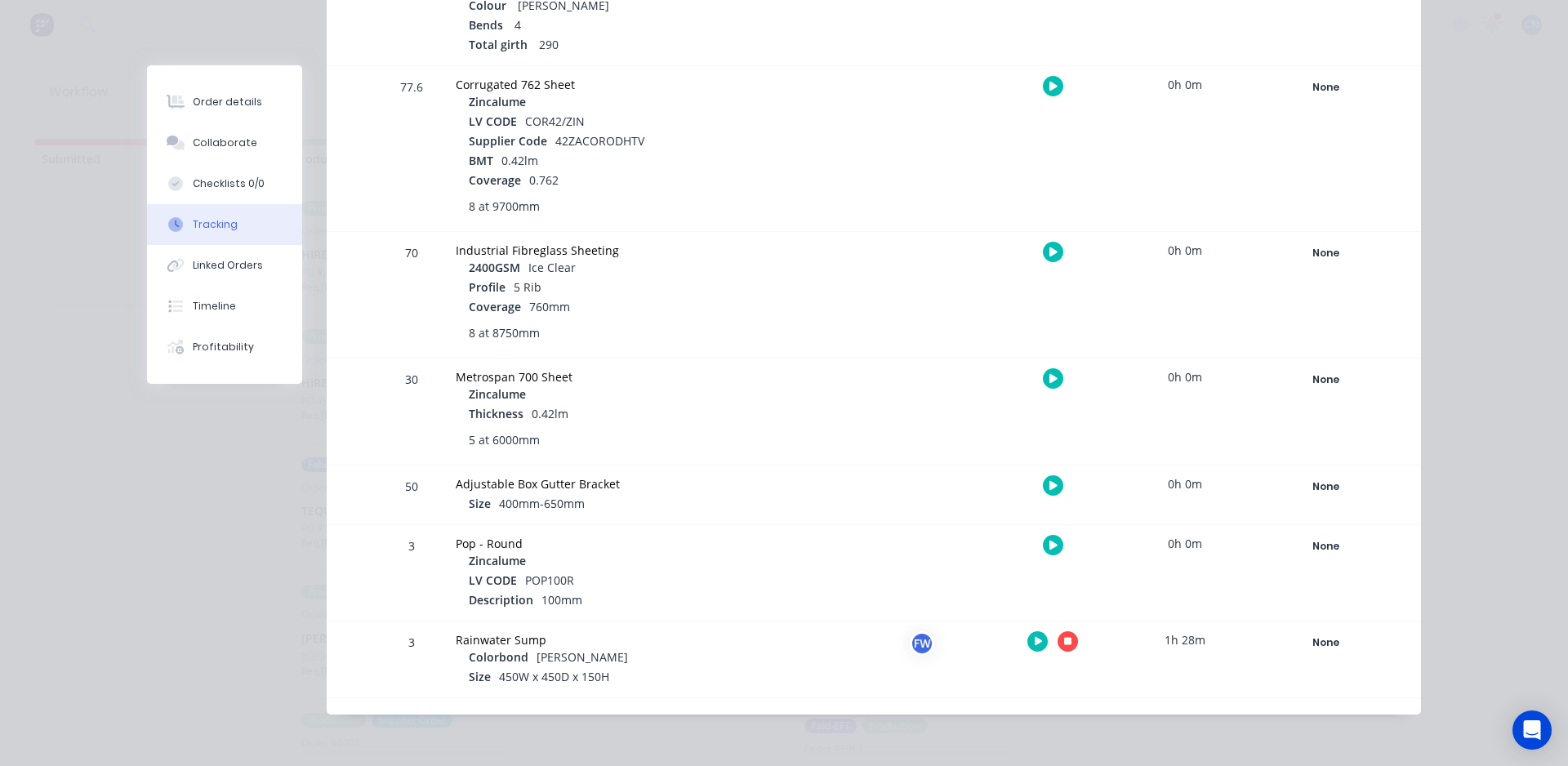
click at [1069, 640] on button "button" at bounding box center [1069, 642] width 21 height 21
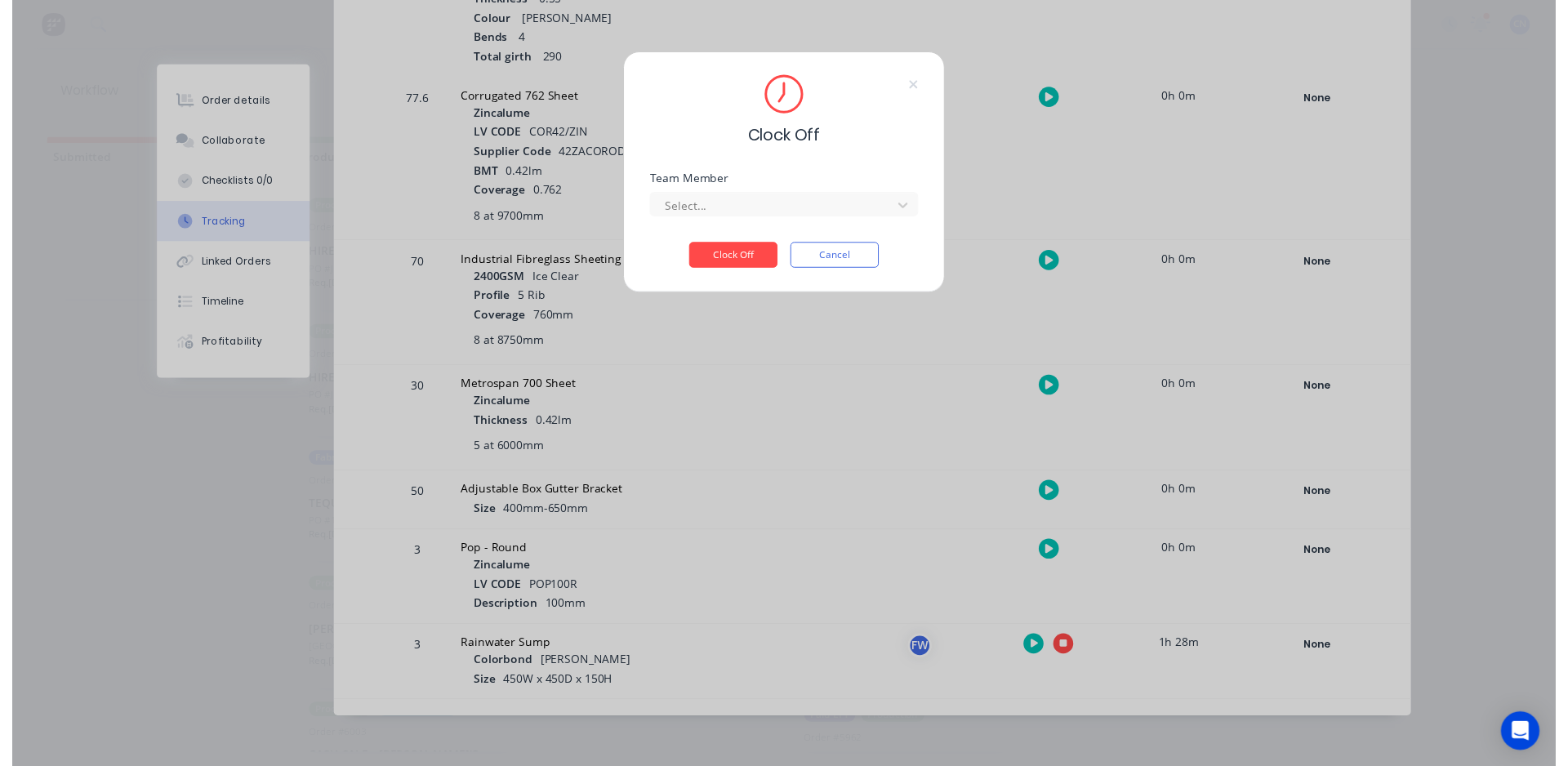
scroll to position [623, 0]
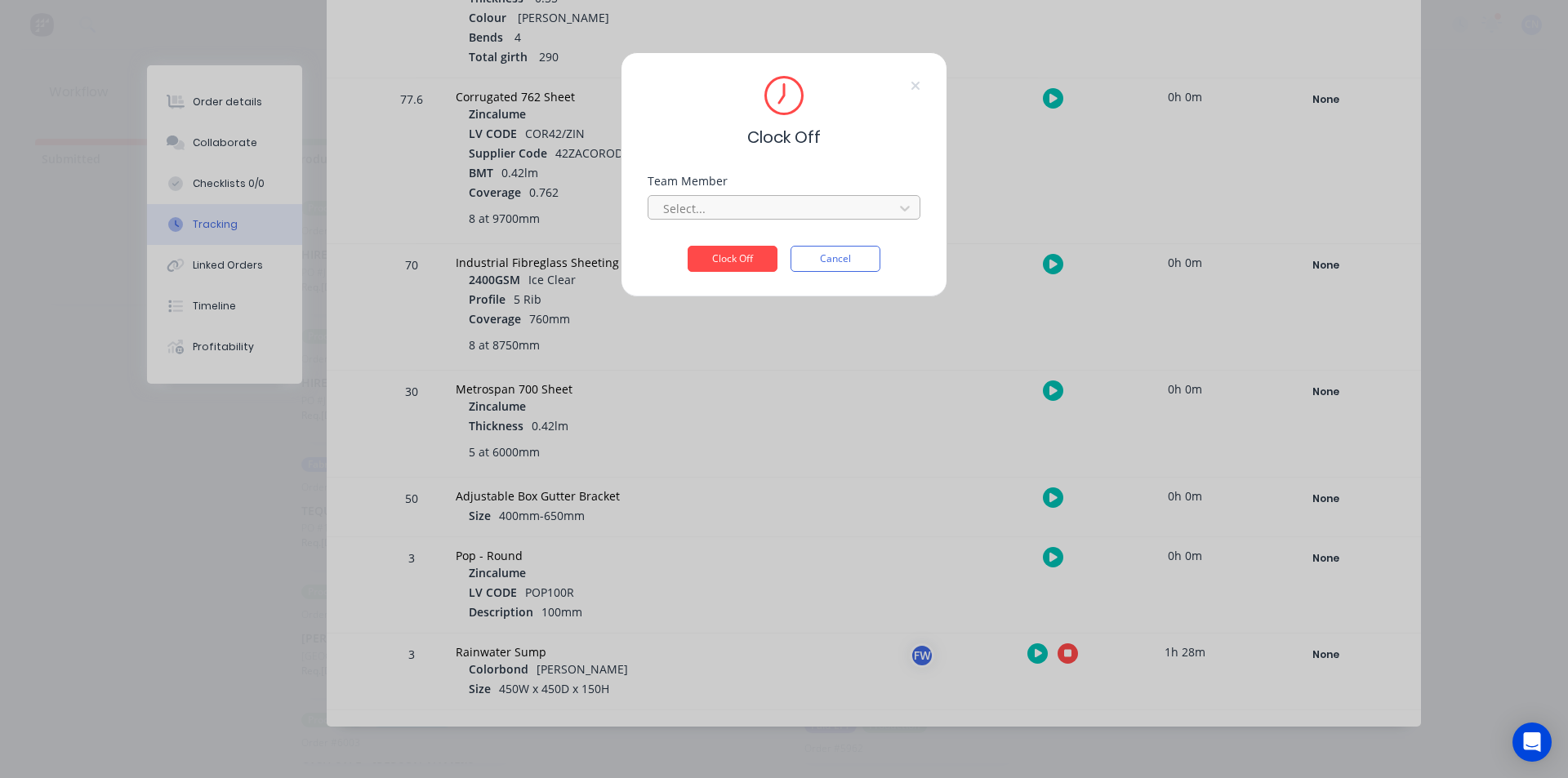
click at [770, 205] on div at bounding box center [774, 209] width 224 height 21
click at [731, 239] on div "Fabrication Workshop" at bounding box center [783, 245] width 272 height 30
click at [734, 259] on button "Clock Off" at bounding box center [733, 259] width 90 height 27
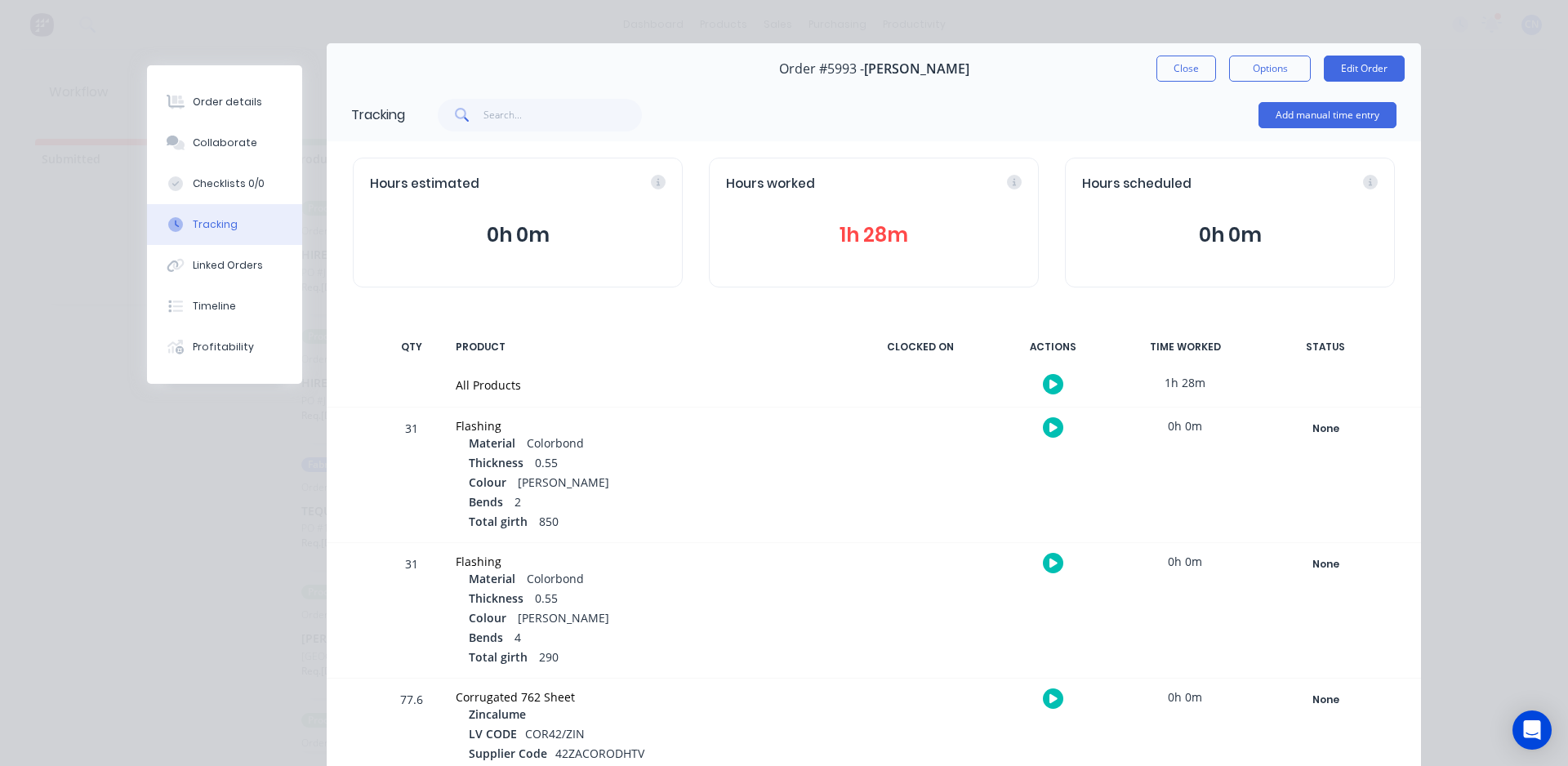
scroll to position [0, 0]
